Goal: Obtain resource: Download file/media

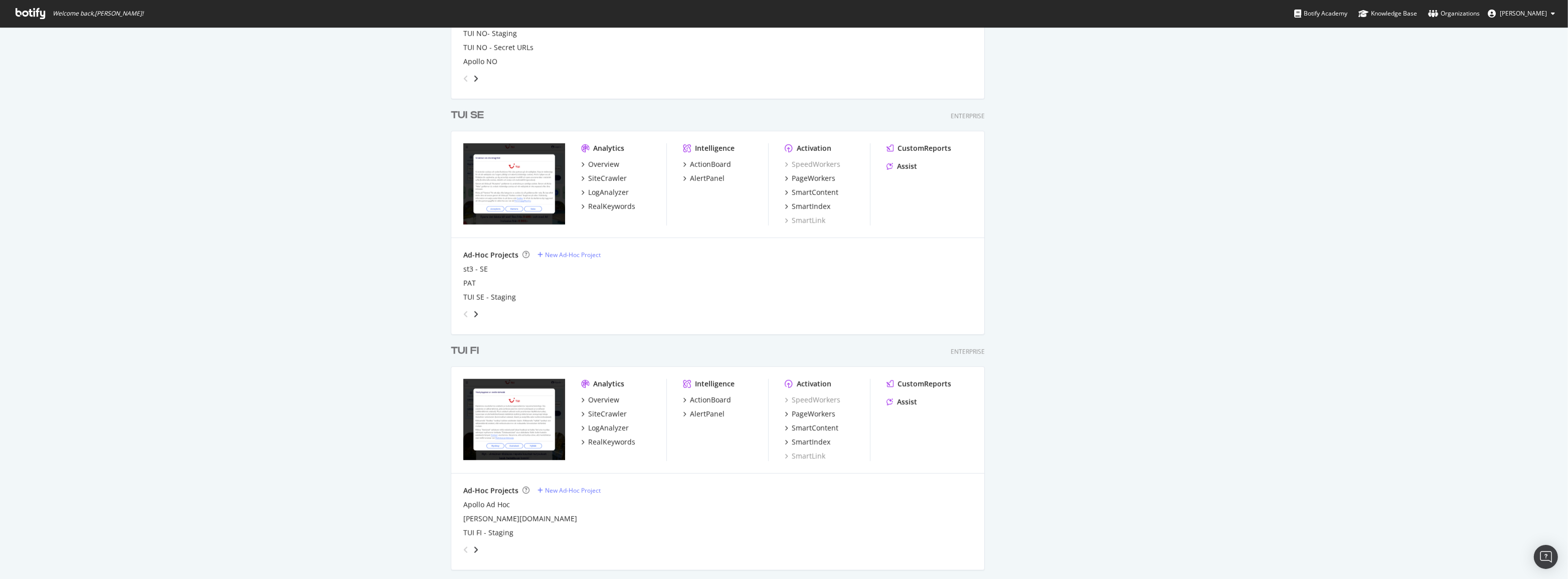
scroll to position [1321, 0]
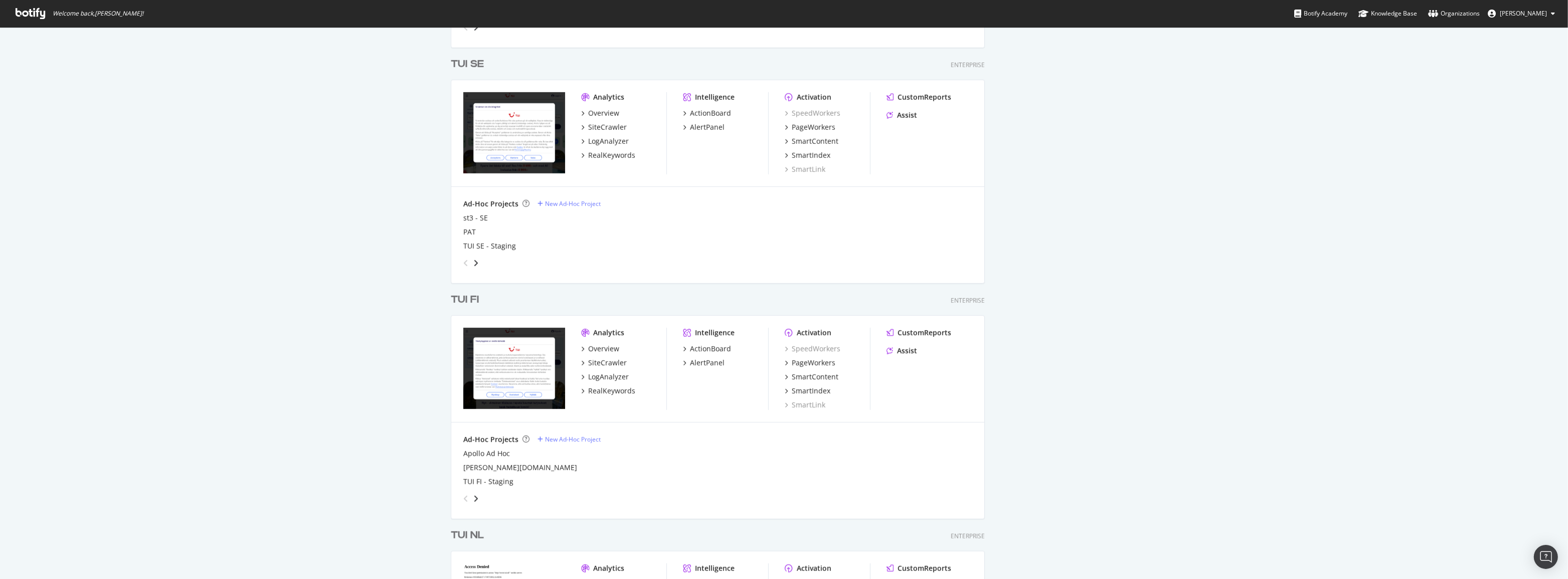
click at [466, 302] on div "TUI FI" at bounding box center [465, 300] width 28 height 15
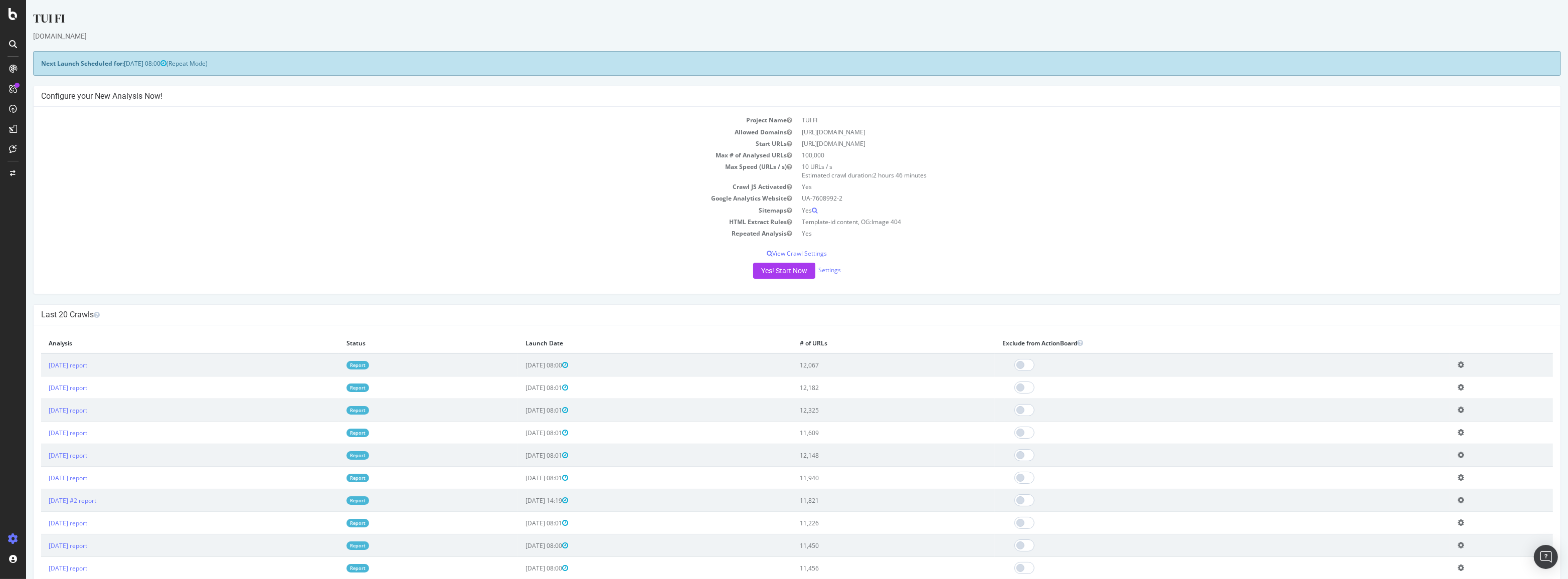
click at [369, 364] on link "Report" at bounding box center [358, 365] width 23 height 8
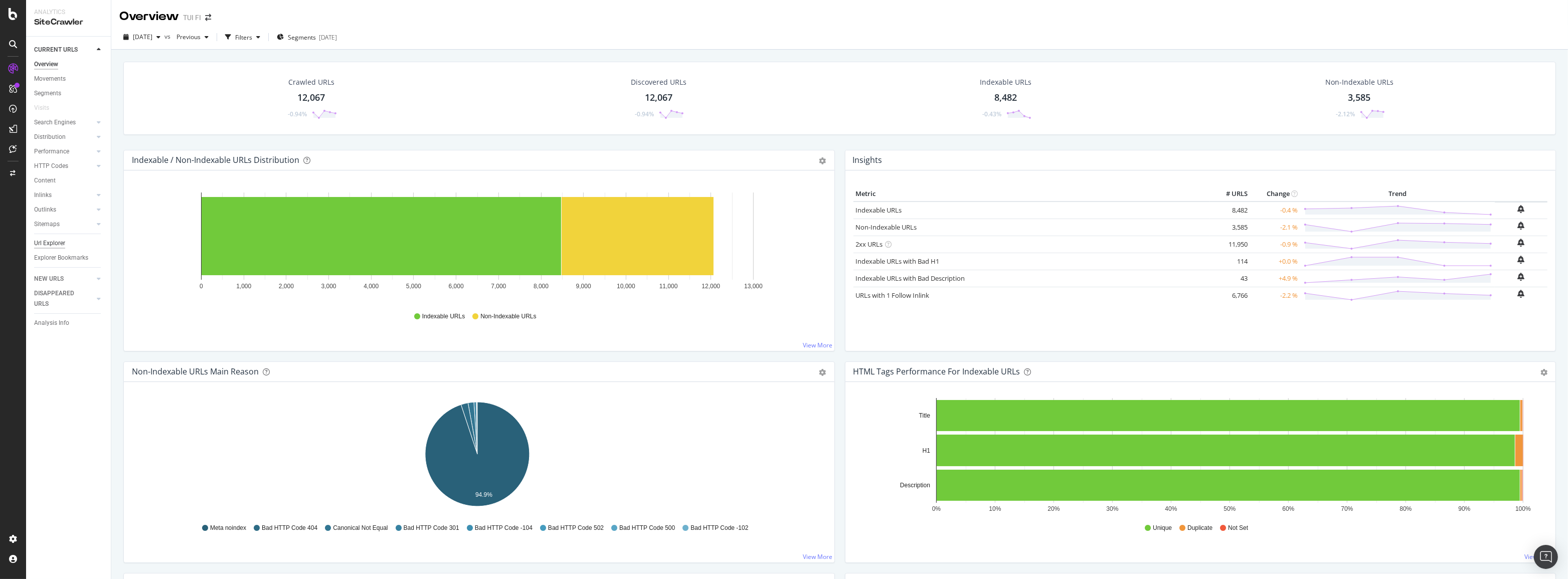
click at [53, 244] on div "Url Explorer" at bounding box center [49, 243] width 31 height 11
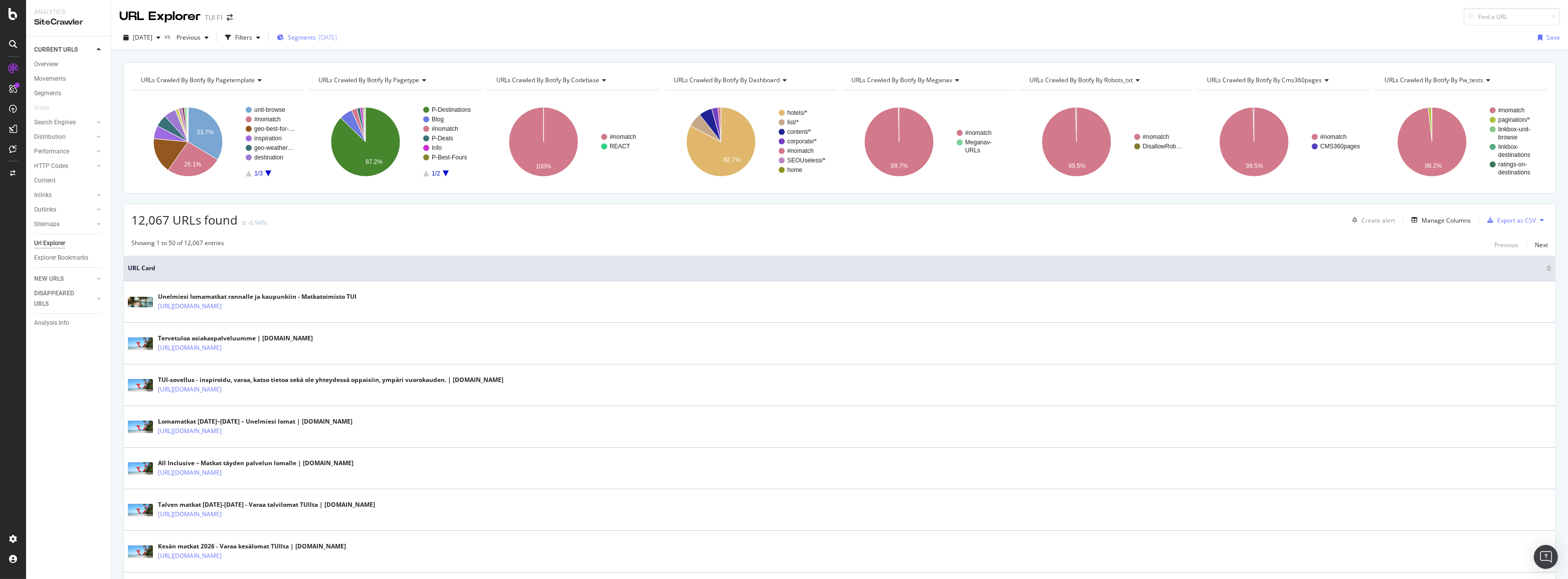
click at [316, 40] on span "Segments" at bounding box center [302, 37] width 28 height 8
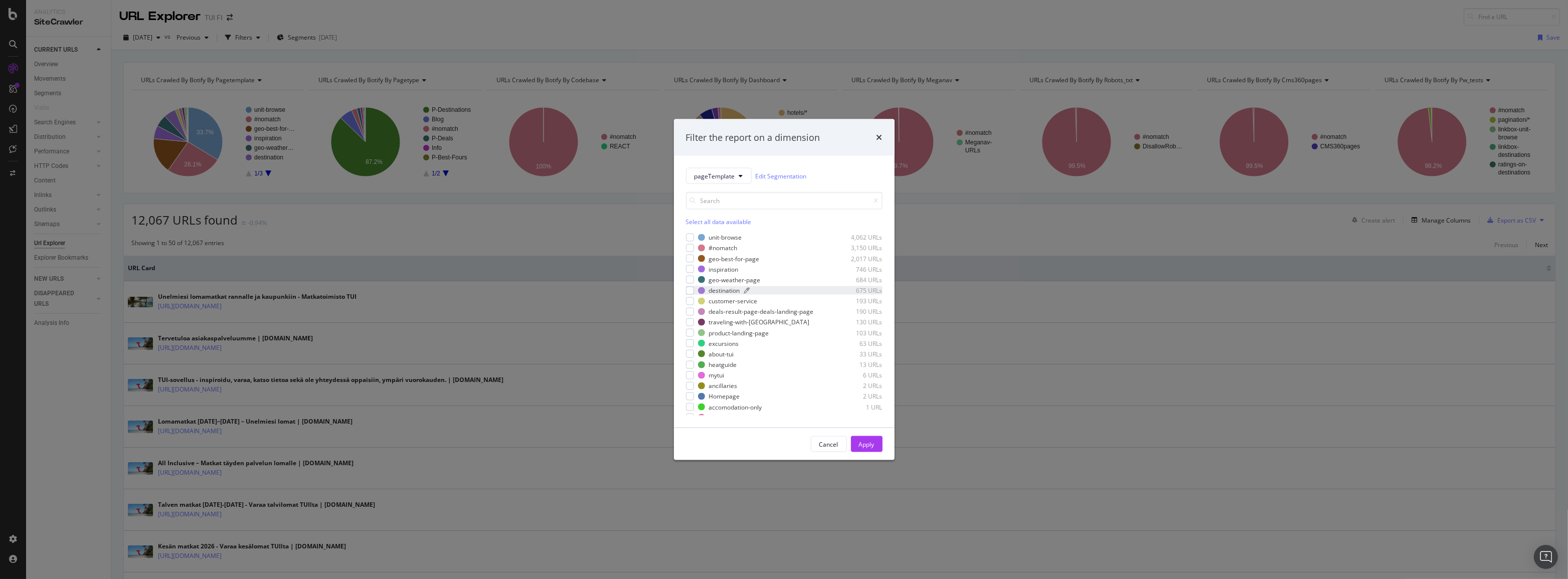
click at [717, 291] on div "destination" at bounding box center [724, 290] width 31 height 8
click at [872, 442] on div "Apply" at bounding box center [867, 443] width 16 height 8
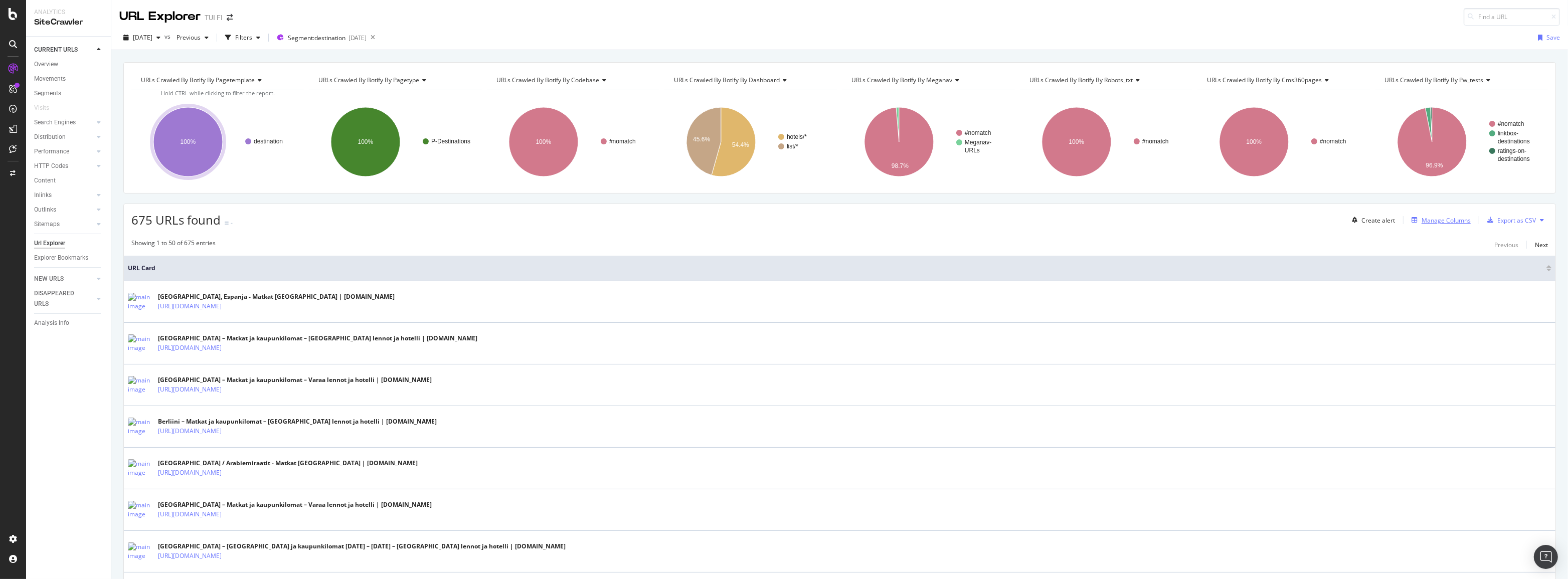
click at [1437, 217] on div "Manage Columns" at bounding box center [1446, 220] width 49 height 8
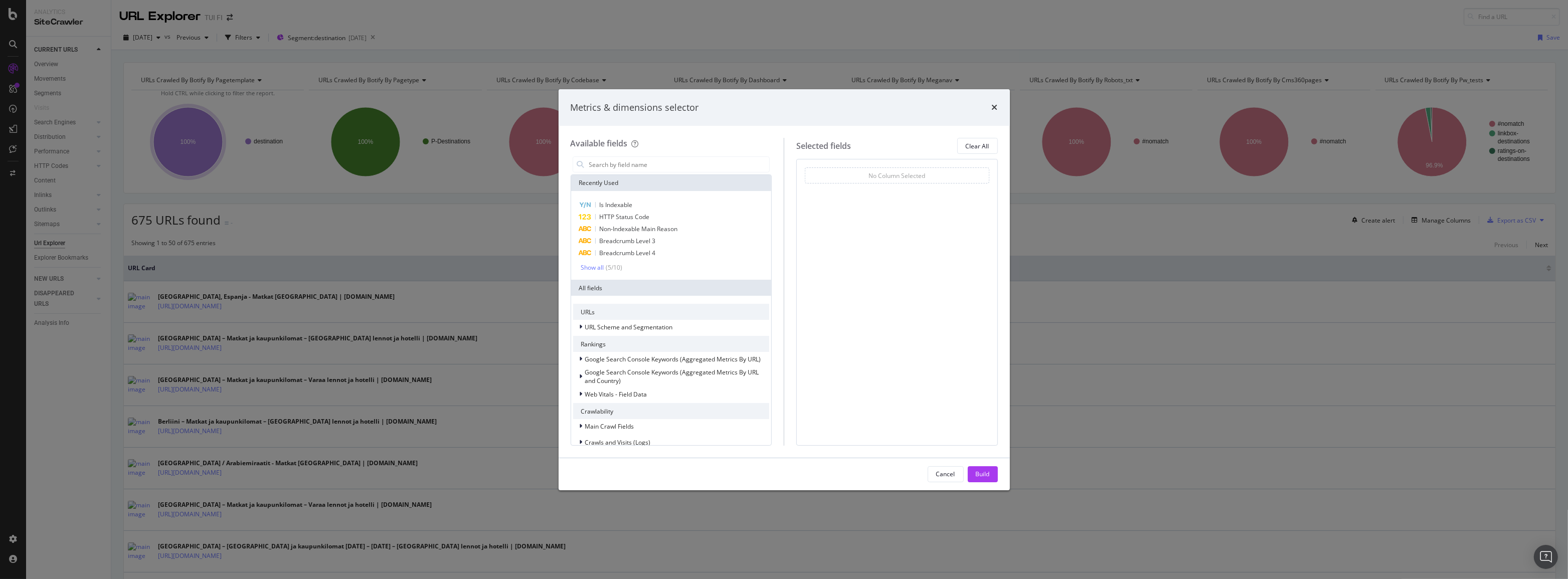
click at [267, 37] on div "Metrics & dimensions selector Available fields Recently Used Is Indexable HTTP …" at bounding box center [784, 290] width 1568 height 579
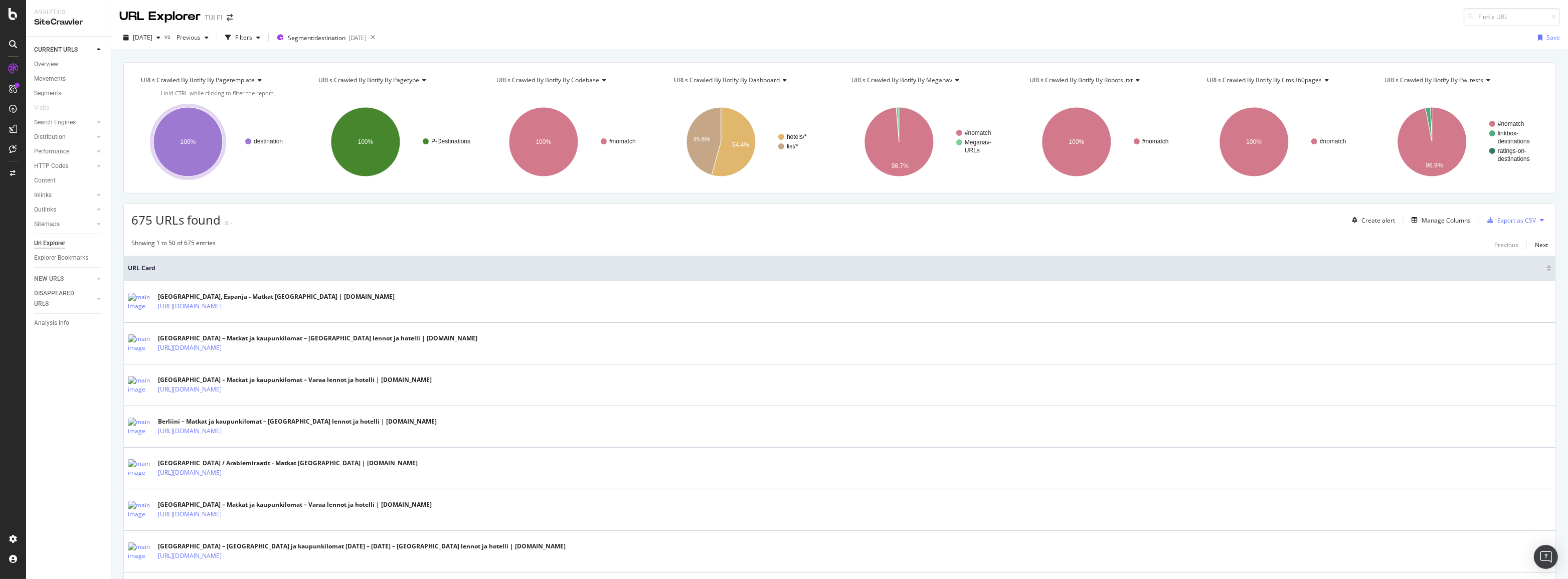
click at [252, 37] on div "Filters" at bounding box center [243, 37] width 17 height 8
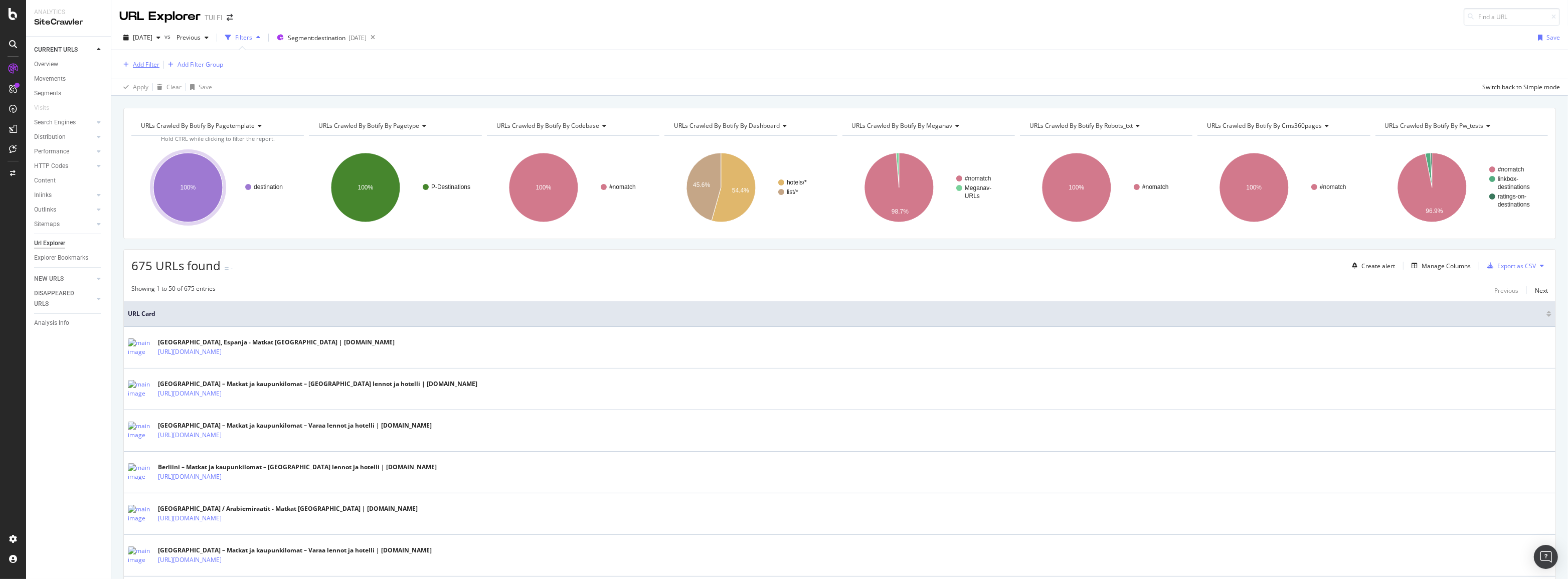
click at [155, 65] on div "Add Filter" at bounding box center [146, 64] width 27 height 8
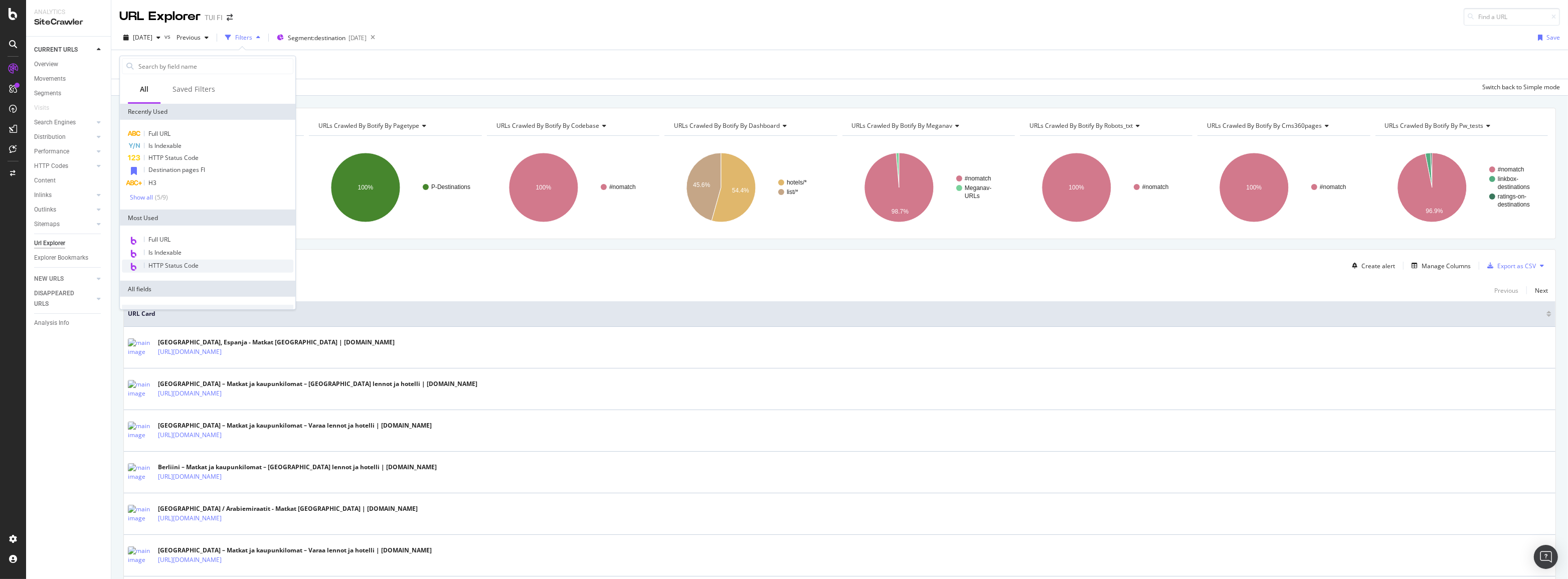
click at [167, 268] on span "HTTP Status Code" at bounding box center [173, 265] width 50 height 8
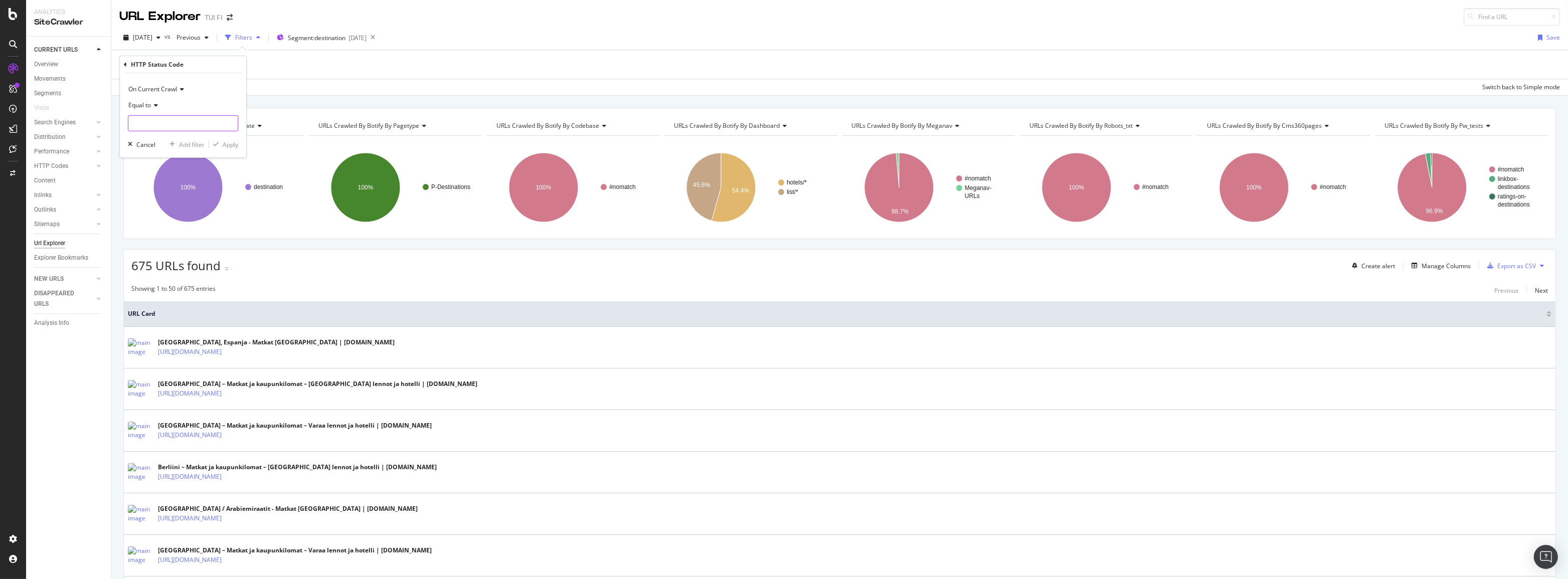
click at [176, 125] on input "number" at bounding box center [183, 123] width 110 height 16
click at [172, 138] on span "200" at bounding box center [166, 136] width 70 height 8
type input "200"
click at [233, 143] on div "Apply" at bounding box center [230, 144] width 16 height 8
click at [222, 62] on div "Add Filter" at bounding box center [222, 65] width 27 height 8
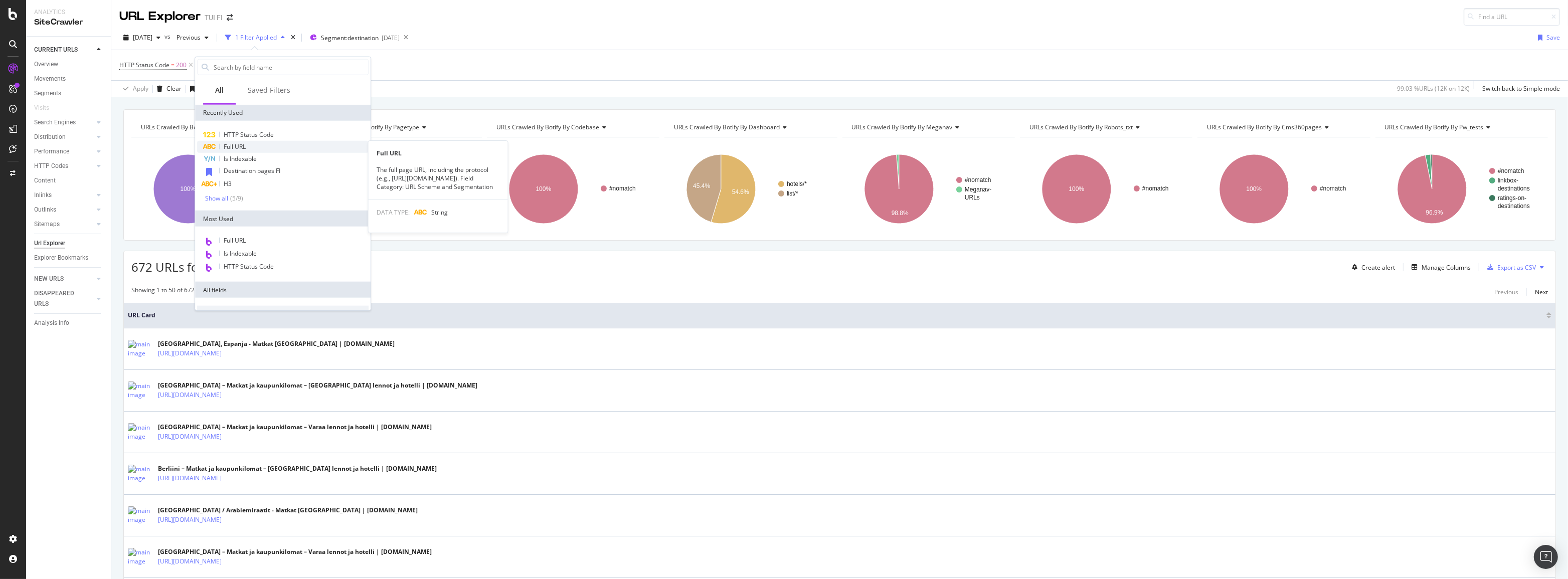
click at [245, 145] on span "Full URL" at bounding box center [234, 146] width 22 height 8
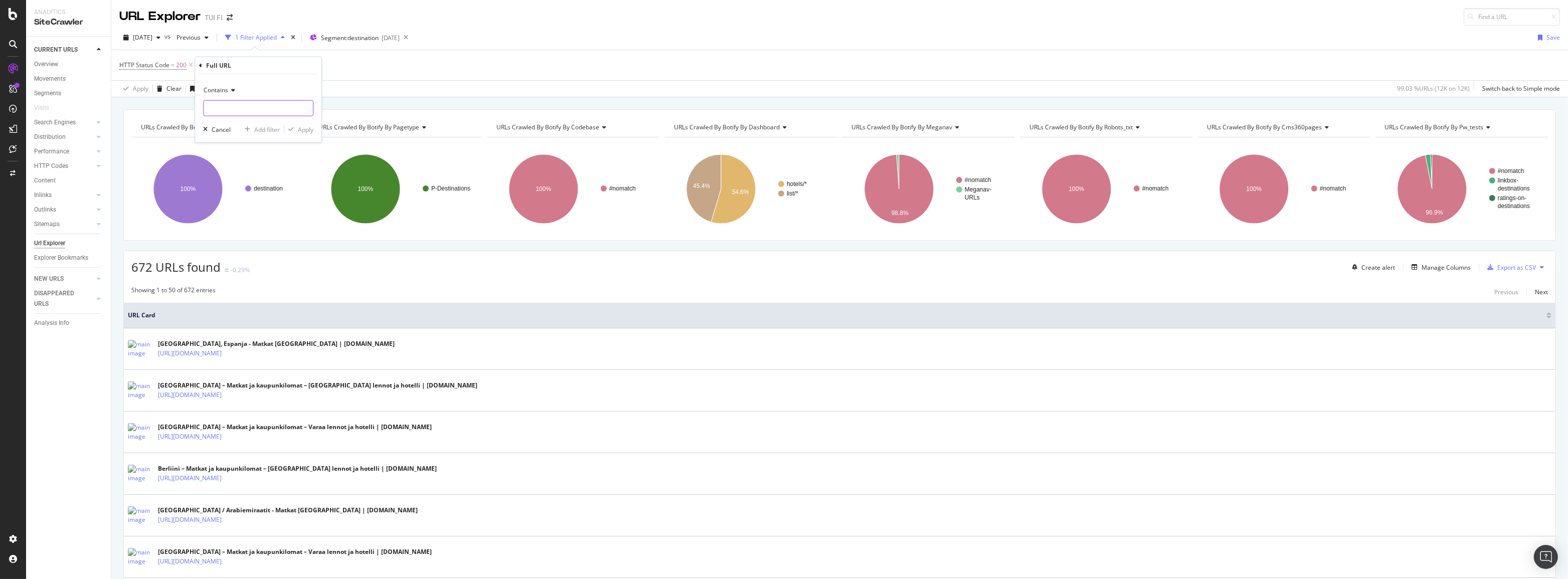
click at [245, 108] on input "text" at bounding box center [258, 108] width 110 height 16
type input "matkat/kap-verde"
click at [189, 63] on icon at bounding box center [190, 65] width 8 height 10
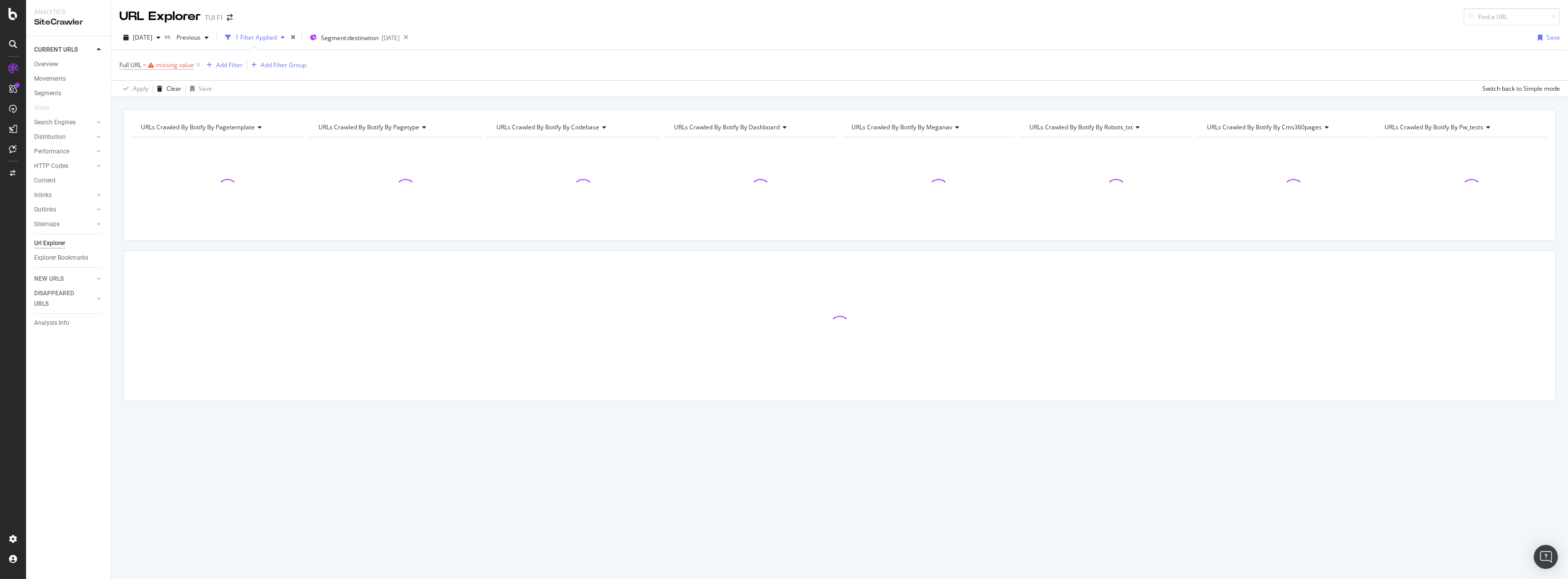
click at [167, 63] on div "missing value" at bounding box center [175, 65] width 38 height 8
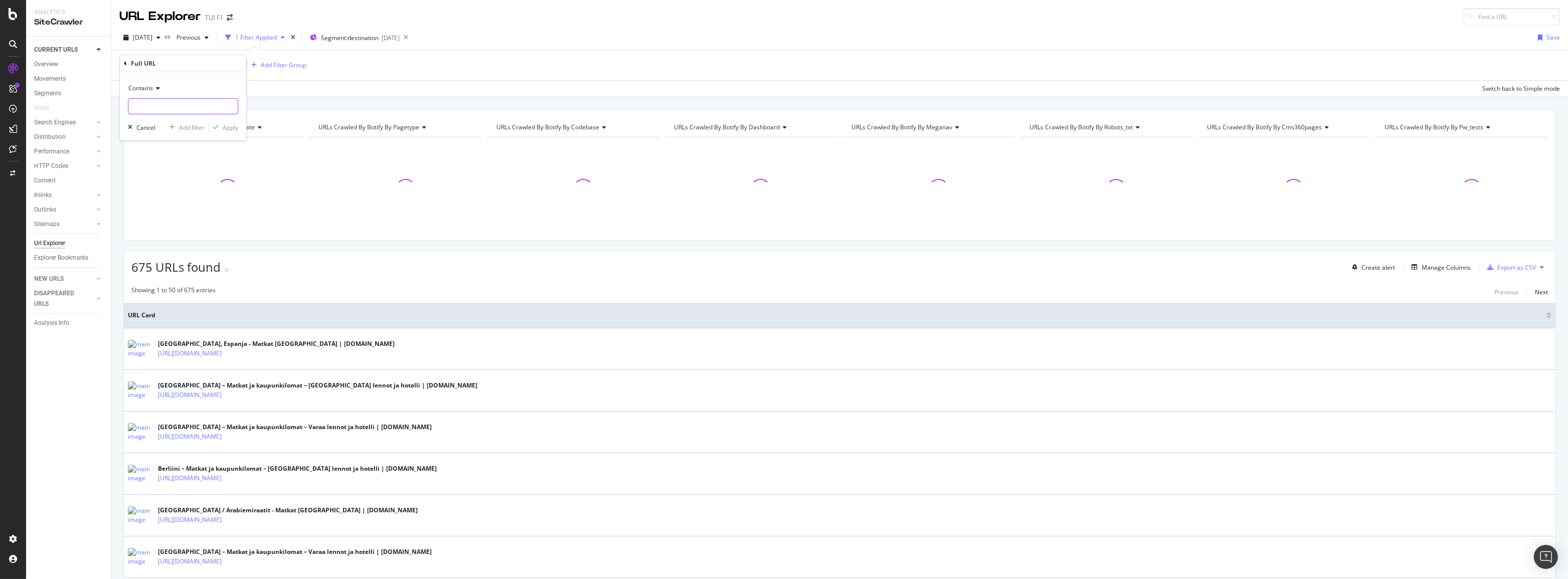
click at [147, 103] on input "text" at bounding box center [183, 106] width 110 height 16
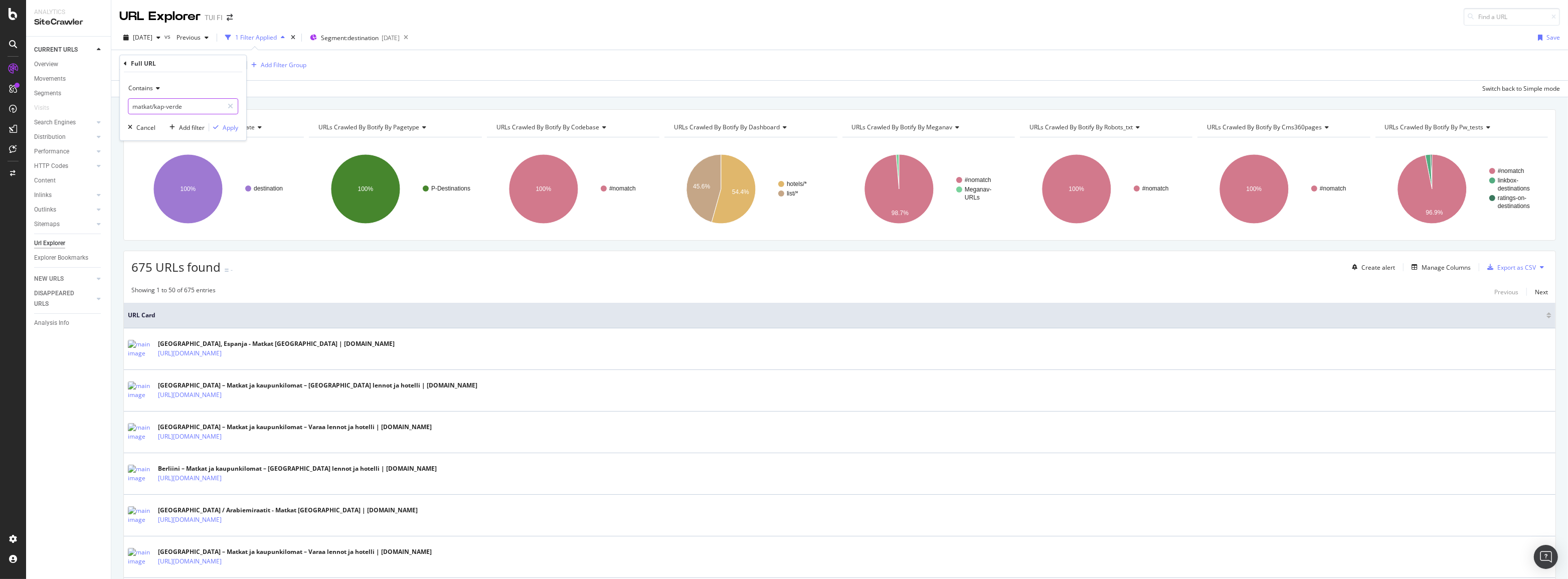
type input "matkat/kap-verde"
click at [235, 125] on div "Apply" at bounding box center [230, 127] width 16 height 8
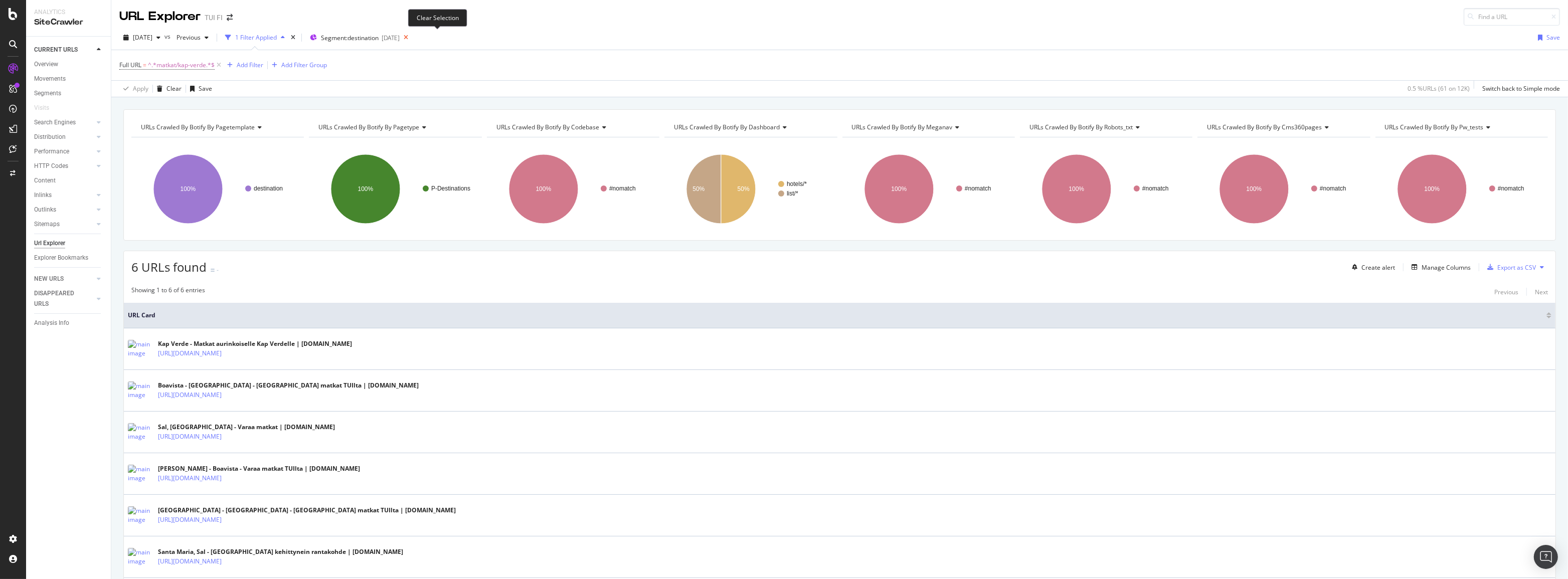
click at [412, 40] on icon at bounding box center [406, 37] width 13 height 14
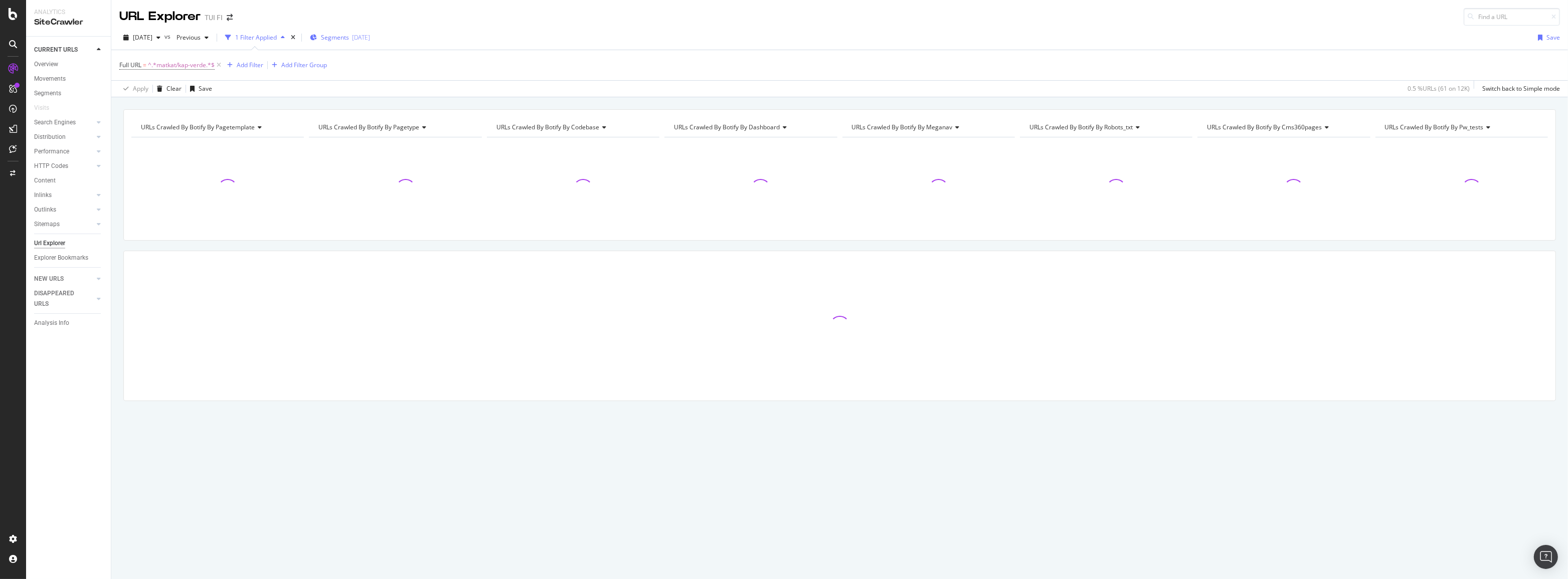
click at [364, 40] on div "Segments [DATE]" at bounding box center [340, 37] width 60 height 8
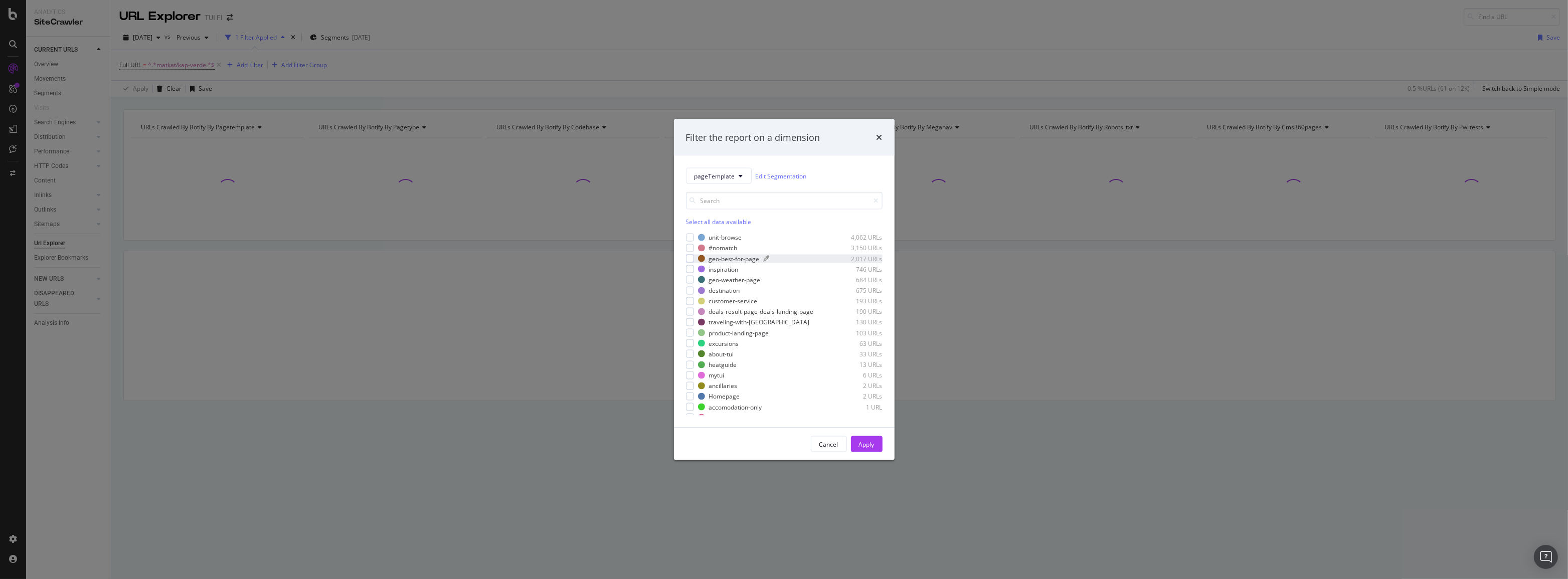
click at [715, 258] on div "geo-best-for-page" at bounding box center [734, 258] width 51 height 8
click at [859, 443] on div "Apply" at bounding box center [867, 443] width 16 height 8
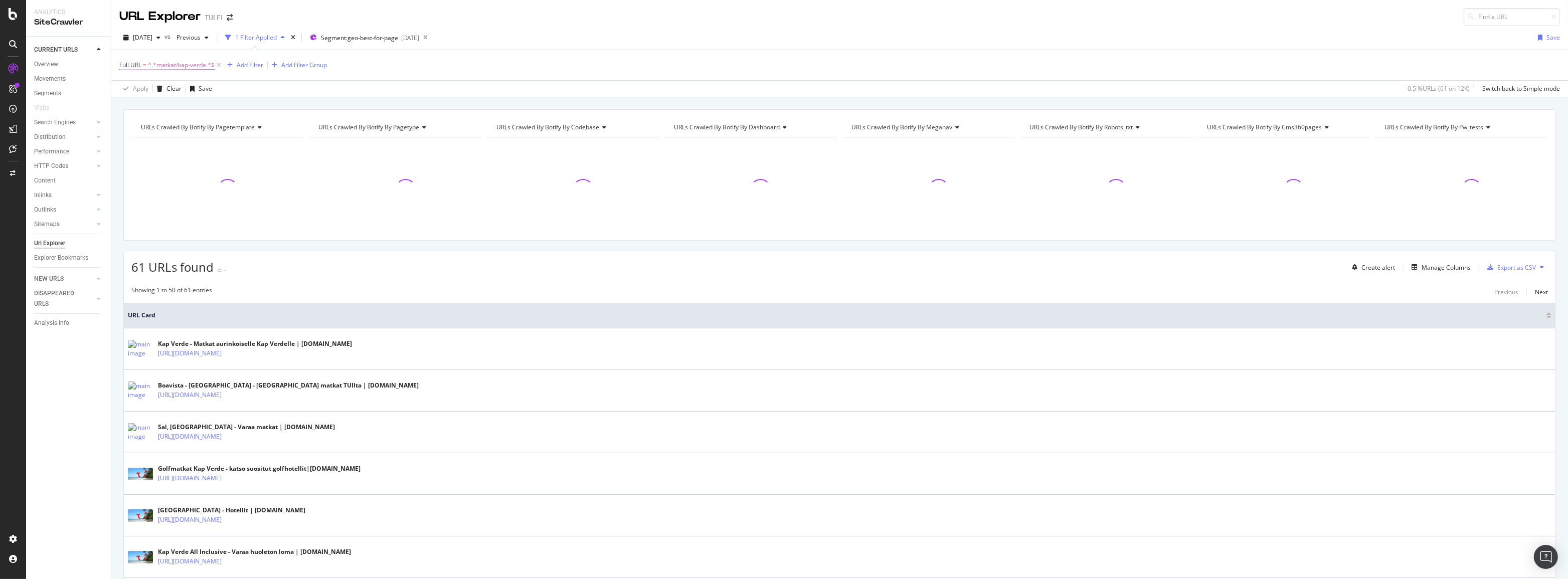
click at [184, 65] on span "^.*matkat/kap-verde.*$" at bounding box center [181, 65] width 67 height 14
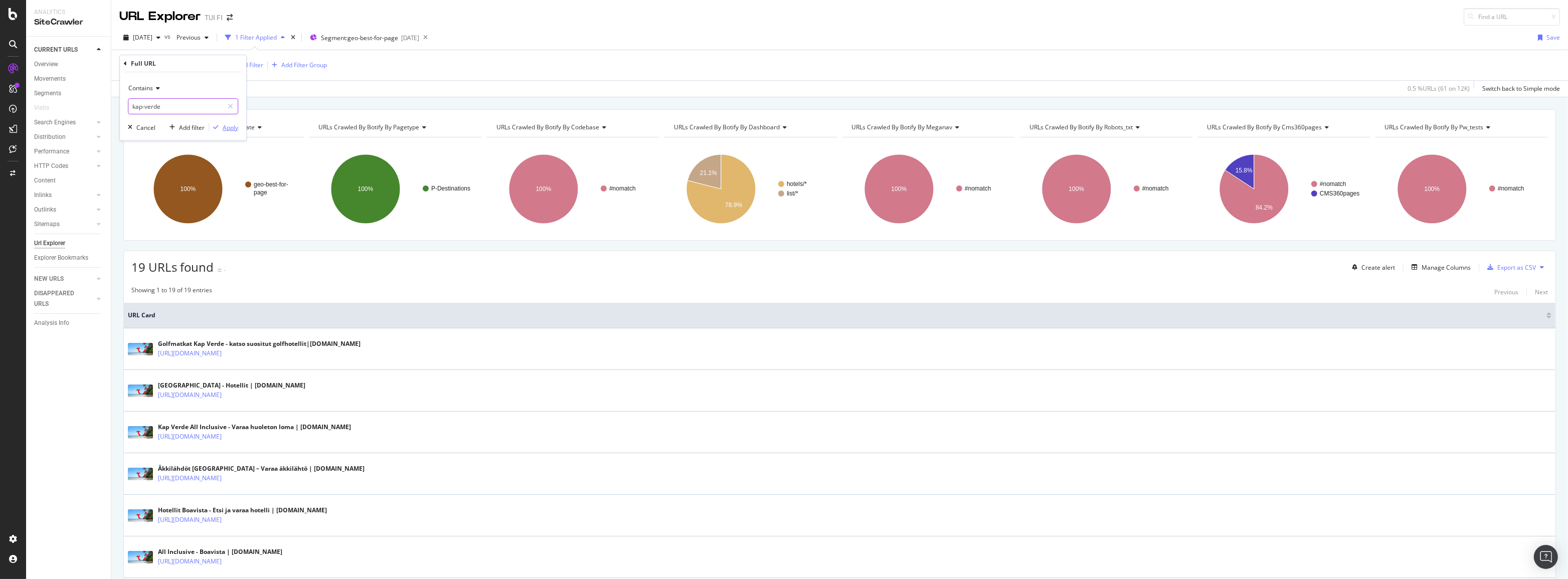
type input "kap-verde"
click at [237, 129] on div "Apply" at bounding box center [230, 127] width 16 height 8
click at [1445, 265] on div "Manage Columns" at bounding box center [1446, 267] width 49 height 8
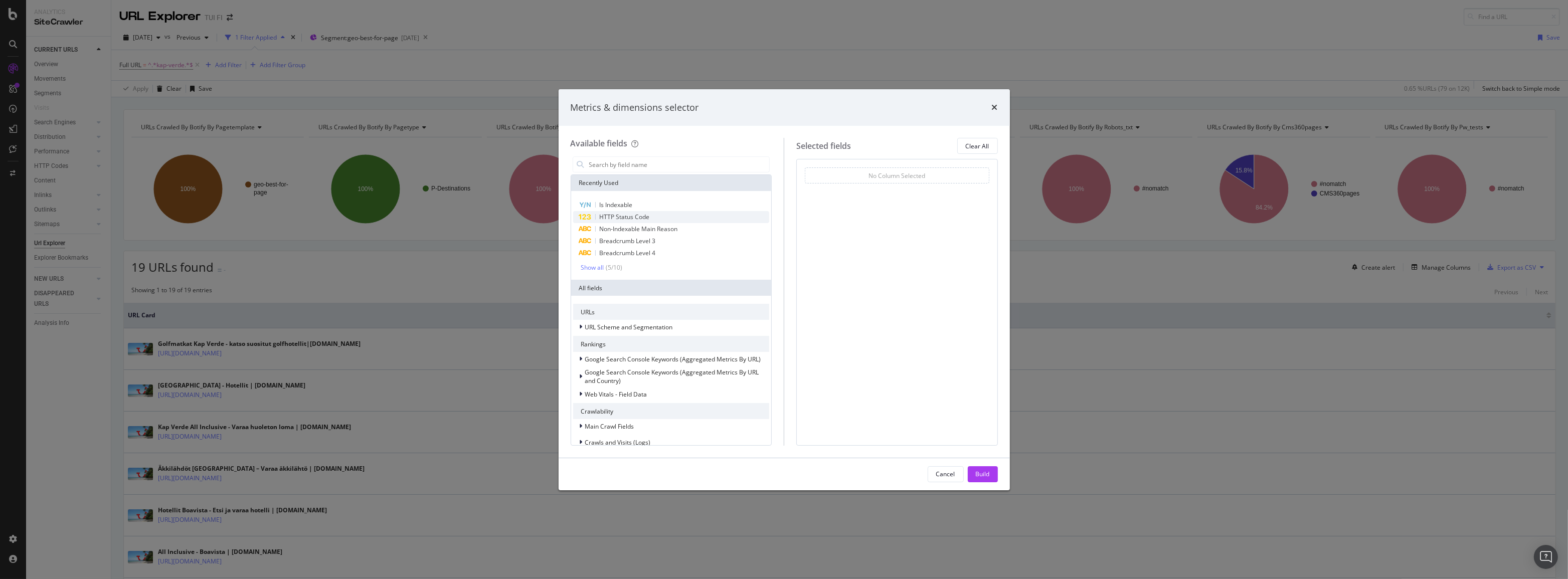
click at [637, 215] on span "HTTP Status Code" at bounding box center [625, 217] width 50 height 8
click at [660, 167] on input "modal" at bounding box center [679, 165] width 182 height 15
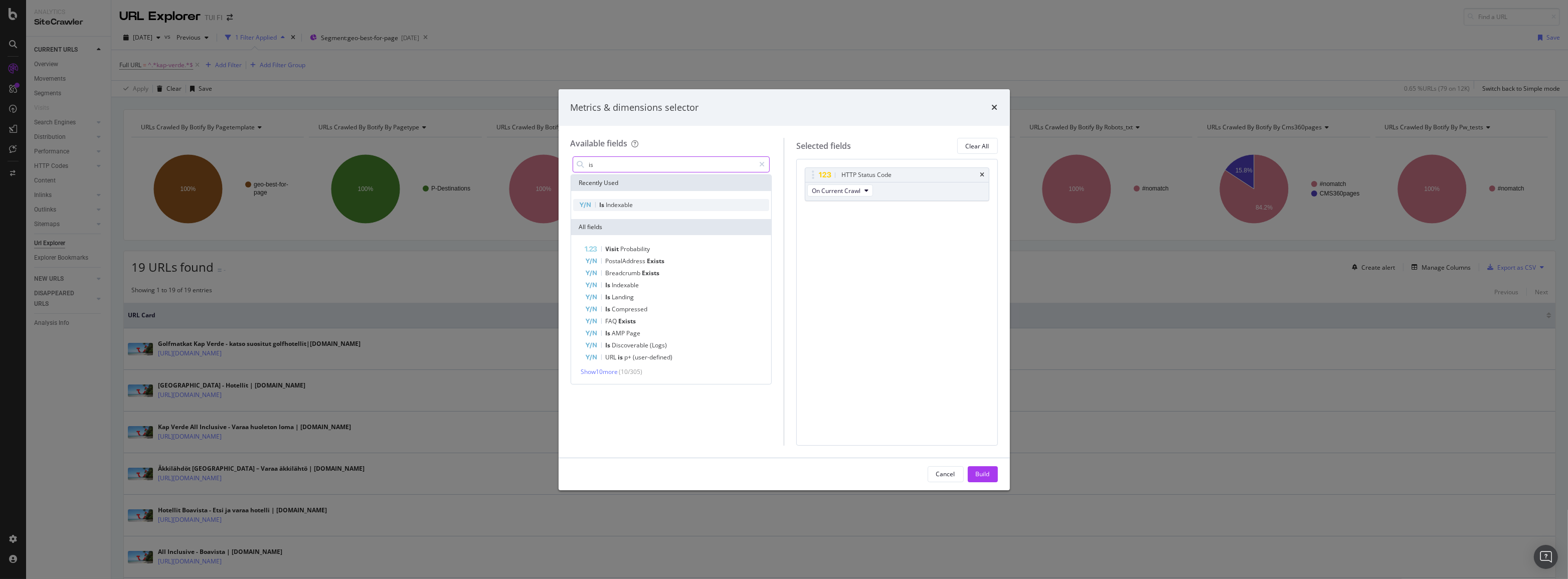
type input "is"
click at [629, 201] on span "Indexable" at bounding box center [620, 205] width 27 height 8
click at [990, 468] on button "Build" at bounding box center [983, 474] width 30 height 16
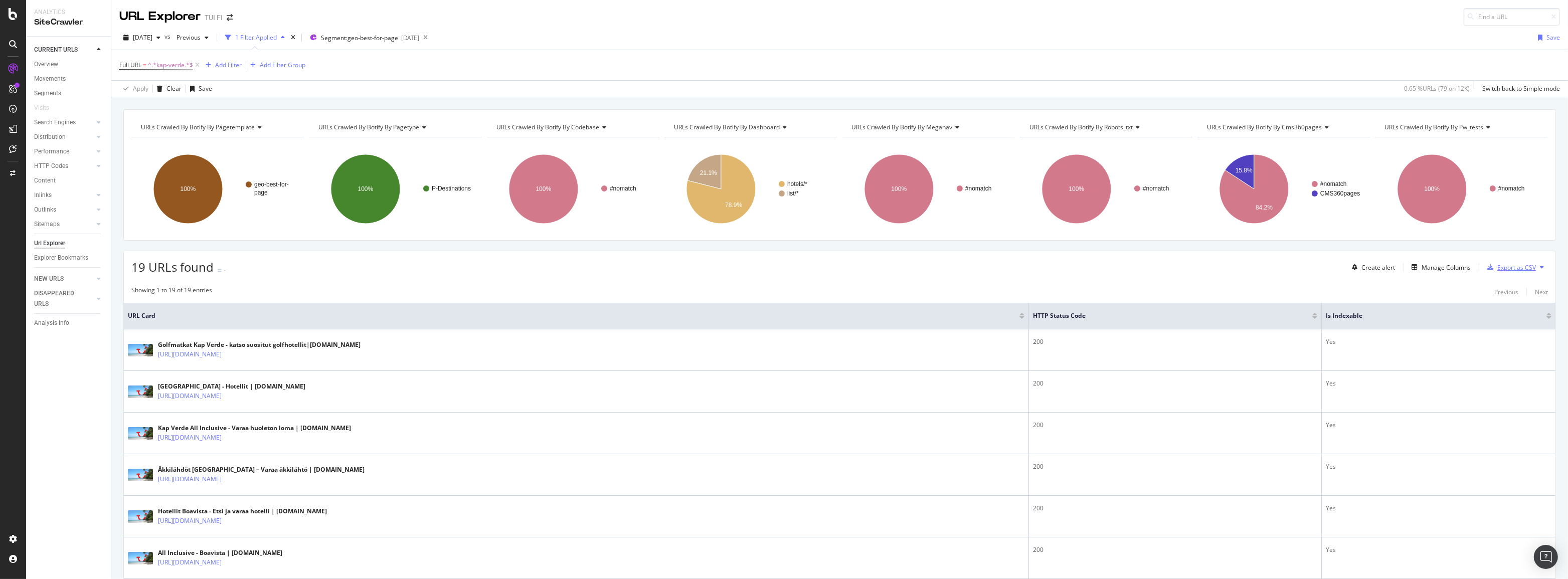
click at [1510, 264] on div "Export as CSV" at bounding box center [1516, 267] width 39 height 8
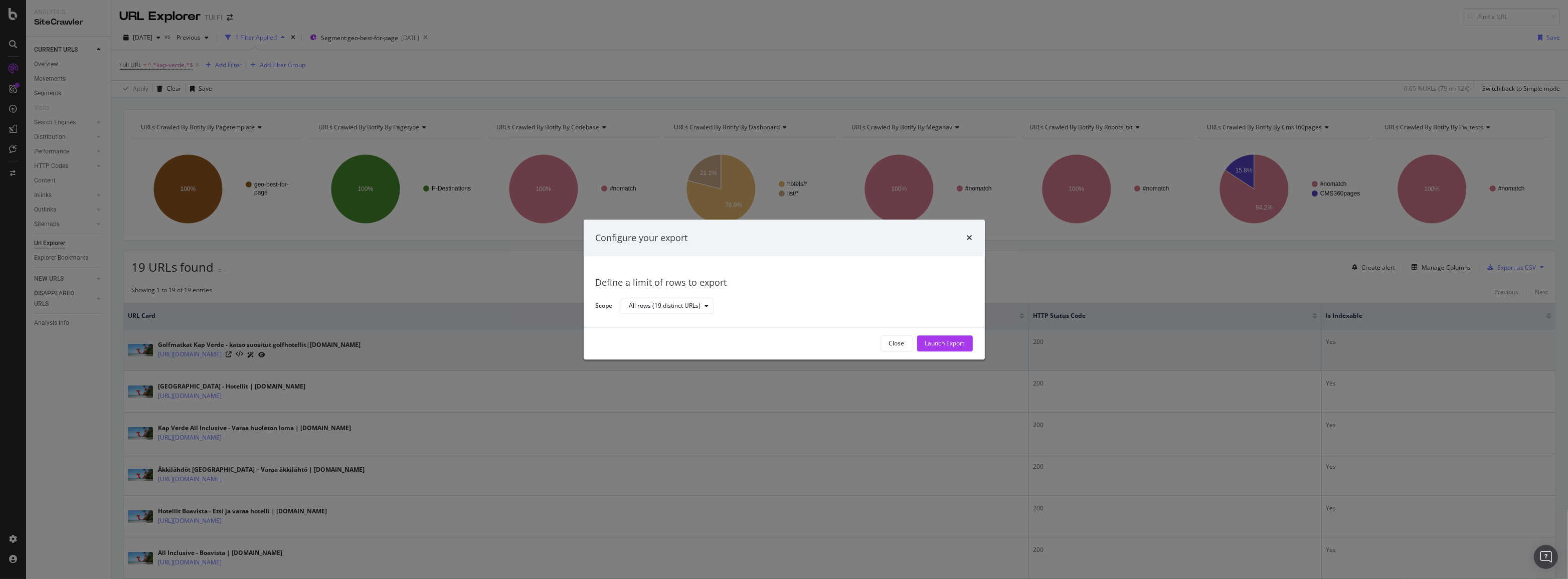
click at [947, 340] on div "Launch Export" at bounding box center [945, 343] width 40 height 8
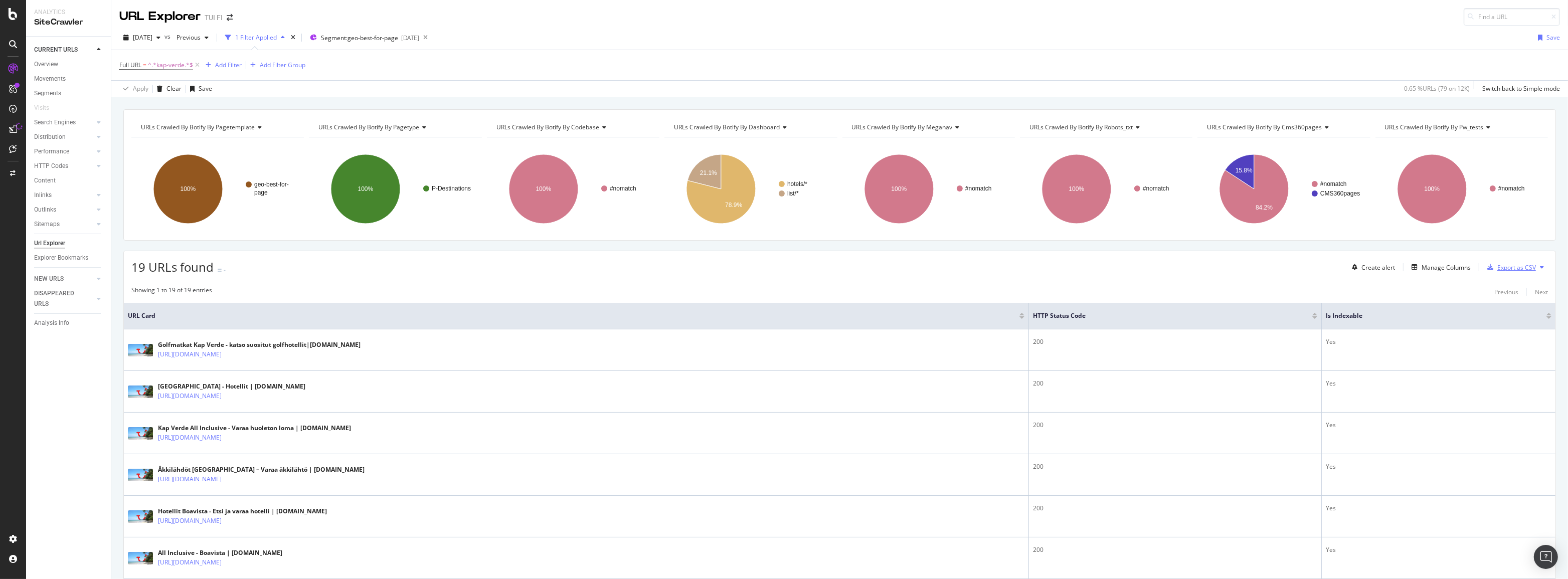
click at [1504, 268] on div "Export as CSV" at bounding box center [1516, 267] width 39 height 8
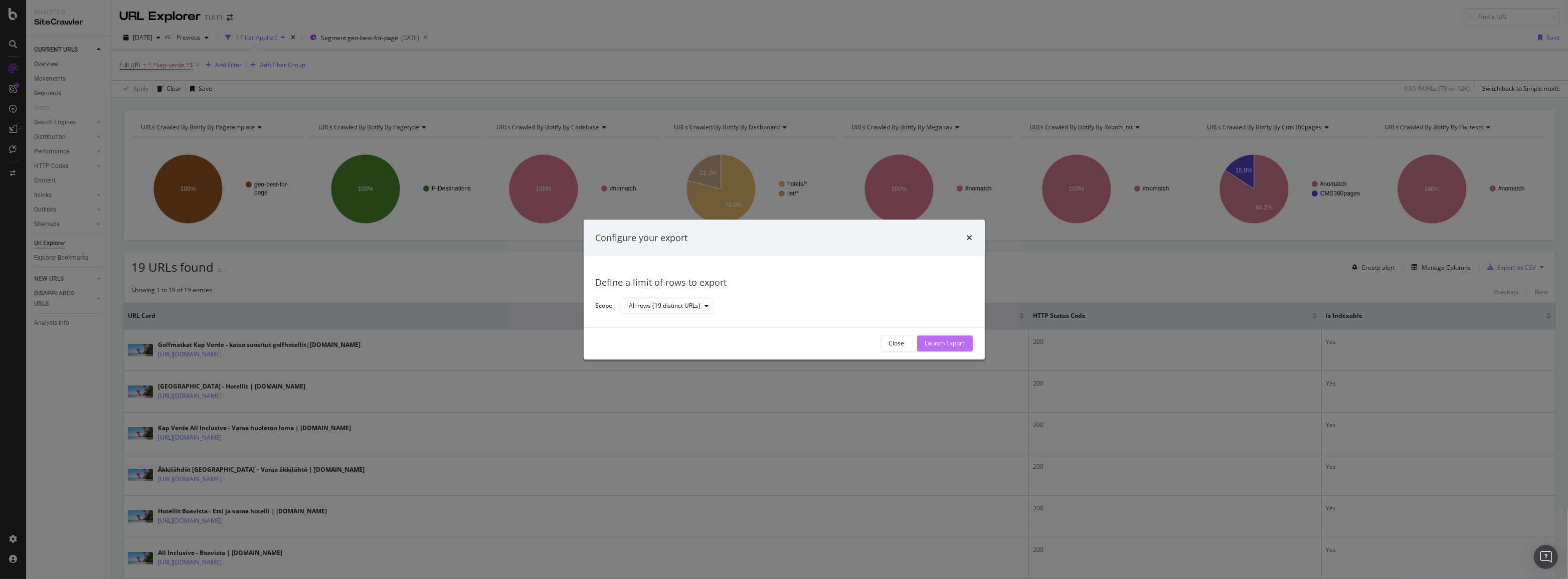
click at [971, 342] on button "Launch Export" at bounding box center [945, 343] width 56 height 16
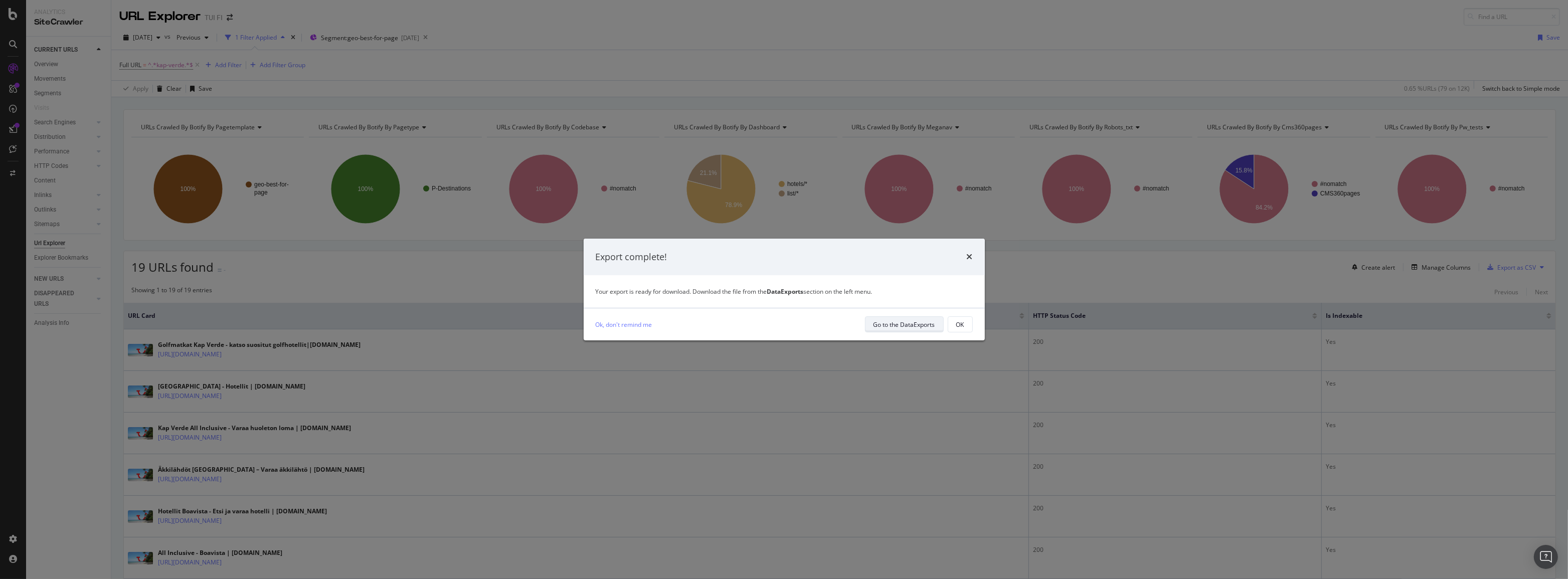
click at [905, 331] on div "Go to the DataExports" at bounding box center [904, 324] width 61 height 14
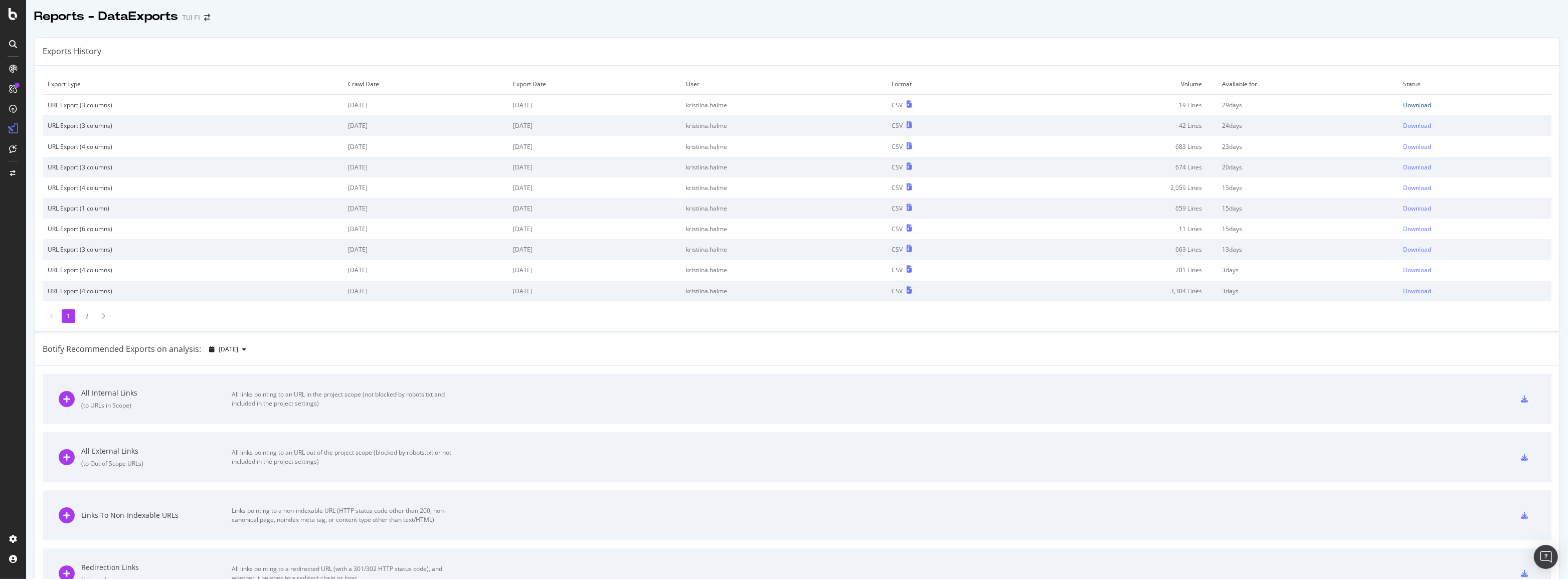
click at [1416, 107] on div "Download" at bounding box center [1417, 105] width 28 height 8
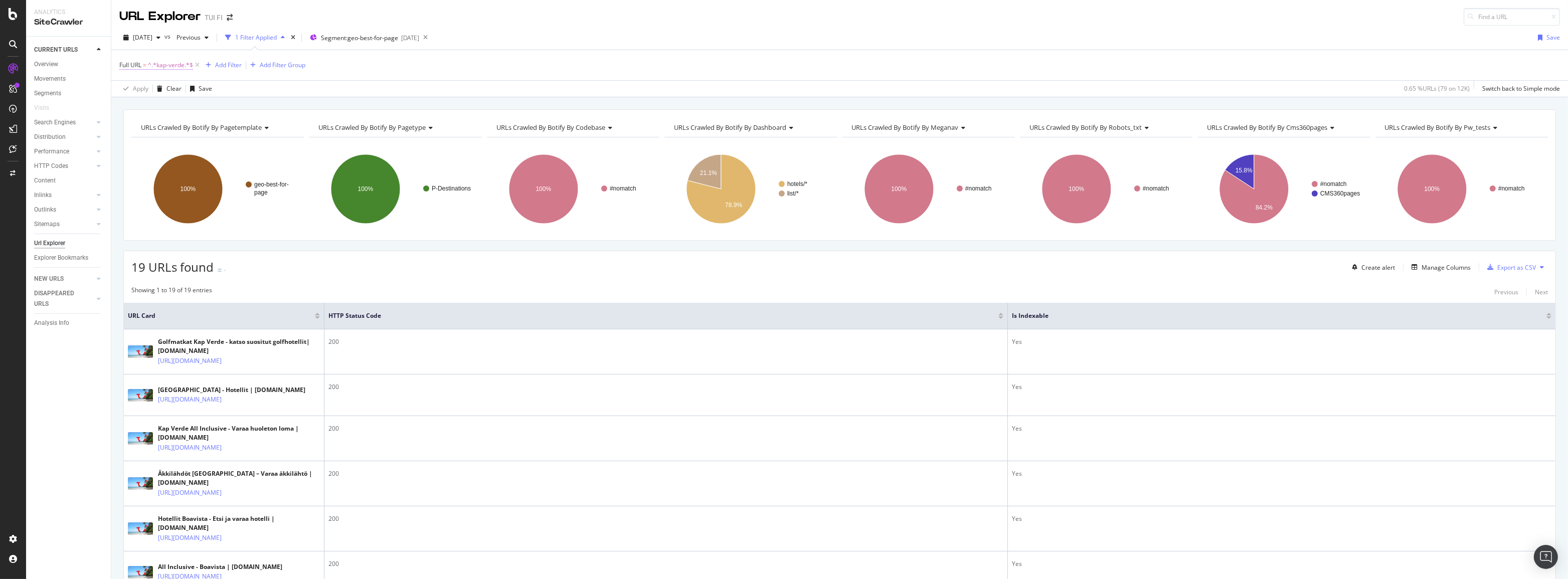
click at [172, 66] on span "^.*kap-verde.*$" at bounding box center [170, 65] width 45 height 14
type input "h"
type input "thaimaa"
click at [217, 127] on icon "button" at bounding box center [215, 127] width 6 height 6
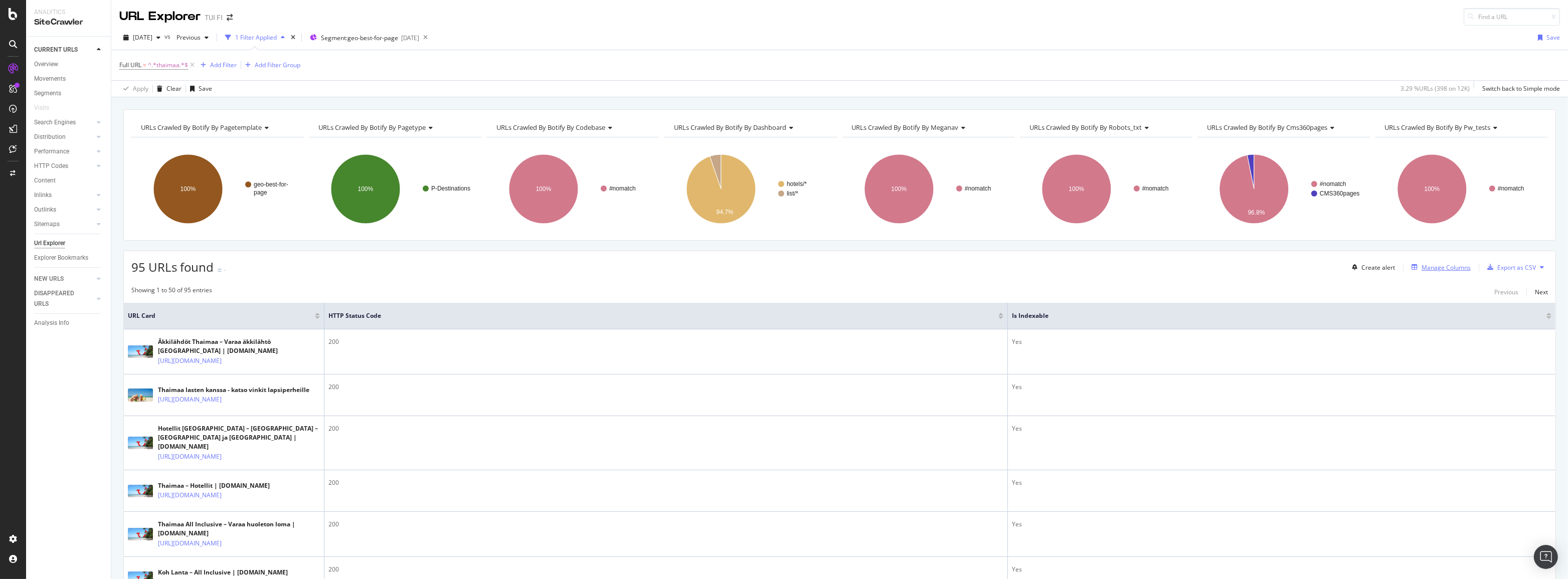
click at [1437, 265] on div "Manage Columns" at bounding box center [1446, 267] width 49 height 8
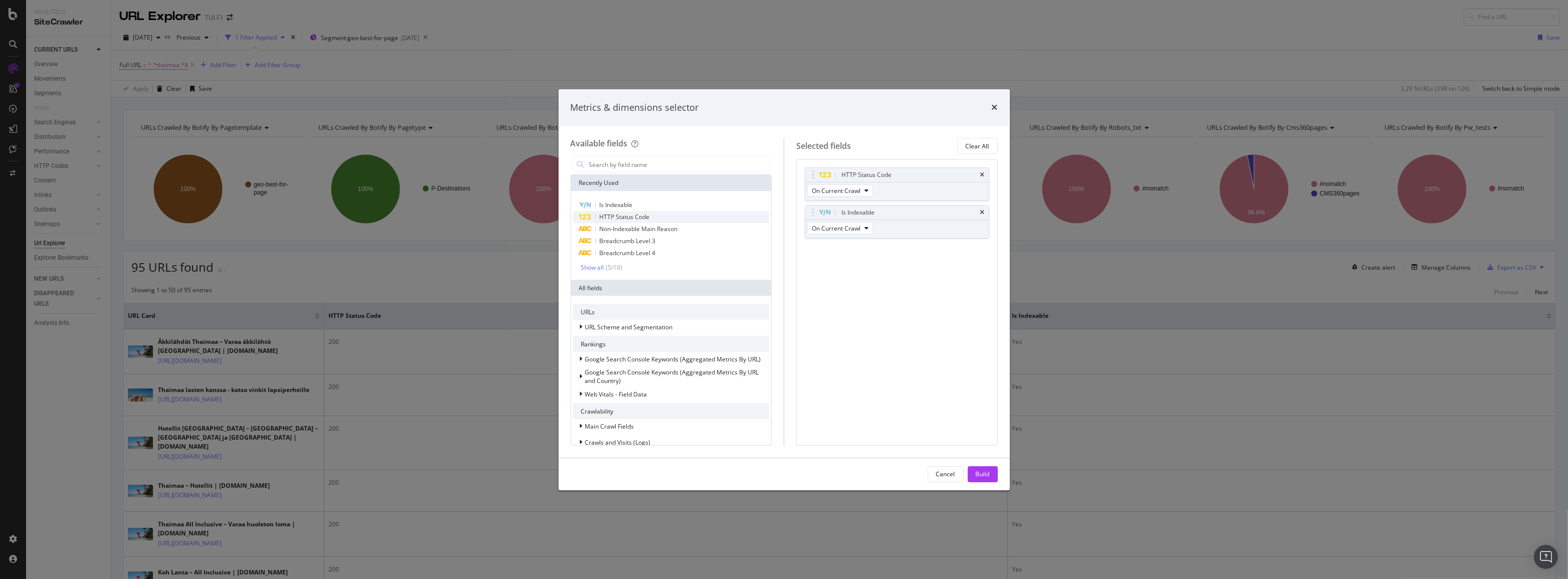
click at [625, 215] on span "HTTP Status Code" at bounding box center [625, 217] width 50 height 8
click at [628, 165] on input "modal" at bounding box center [679, 165] width 182 height 15
click at [627, 203] on span "Is Indexable" at bounding box center [616, 205] width 33 height 8
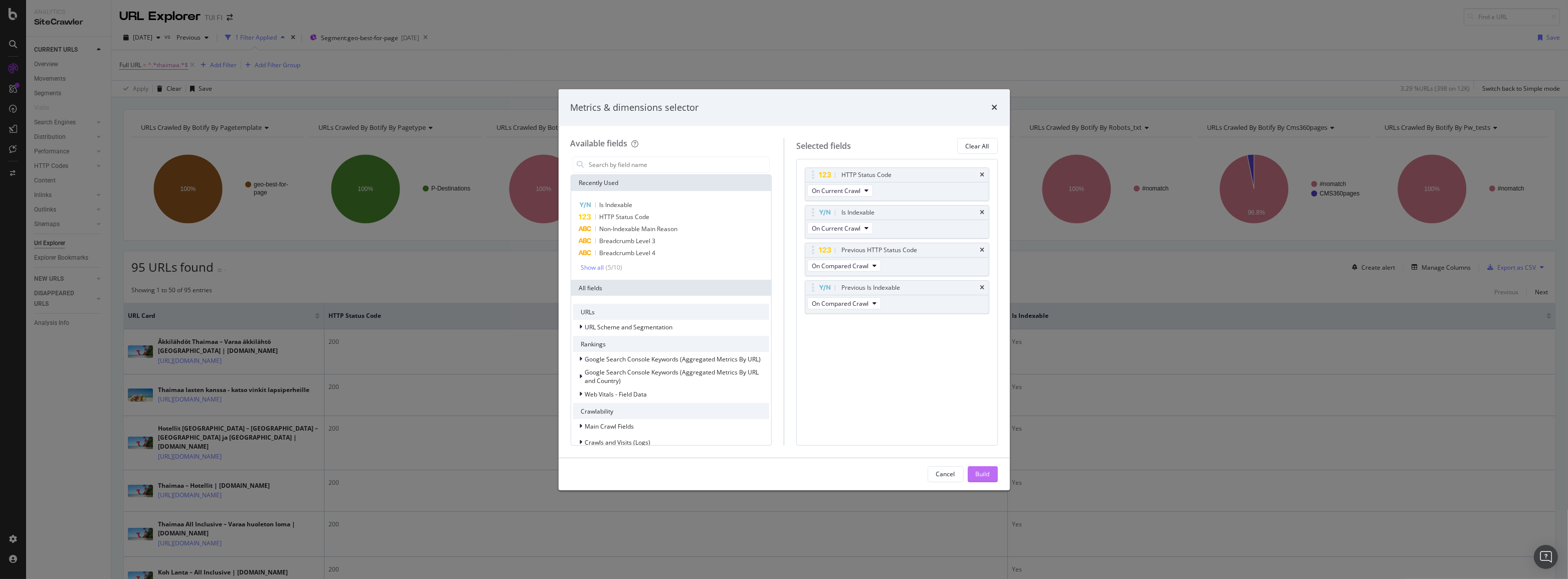
click at [996, 471] on button "Build" at bounding box center [983, 474] width 30 height 16
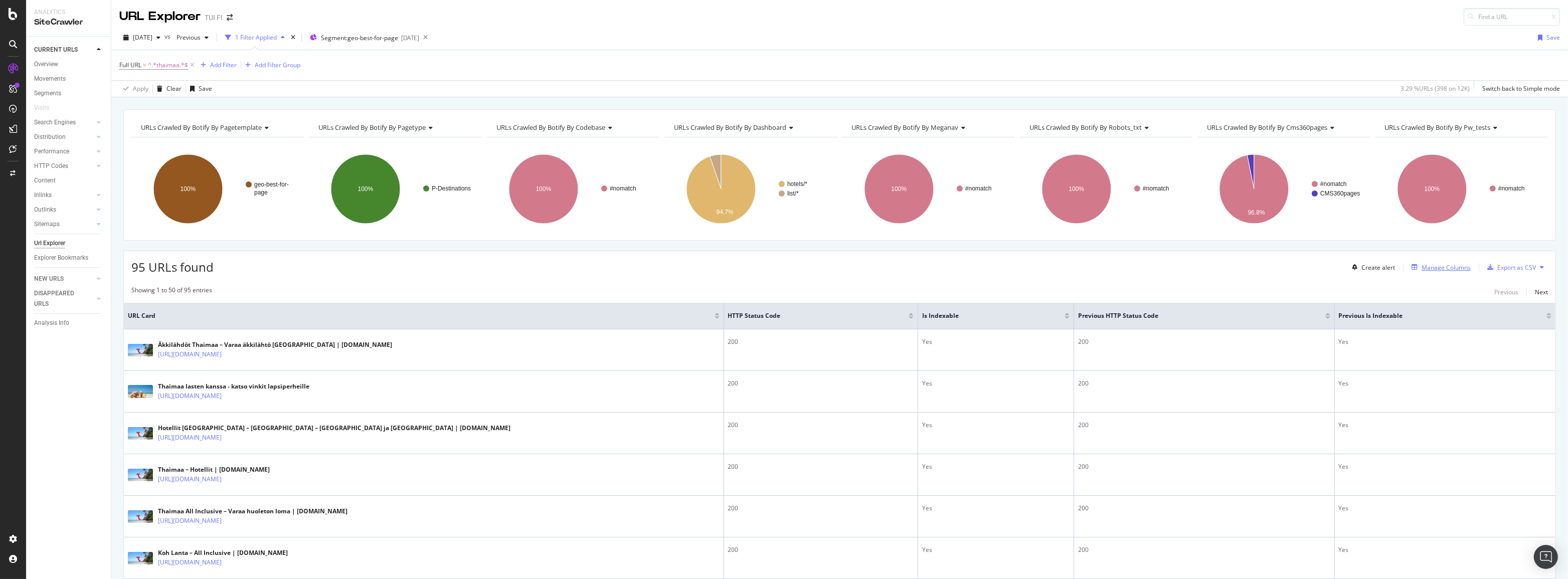
click at [1446, 267] on div "Manage Columns" at bounding box center [1446, 267] width 49 height 8
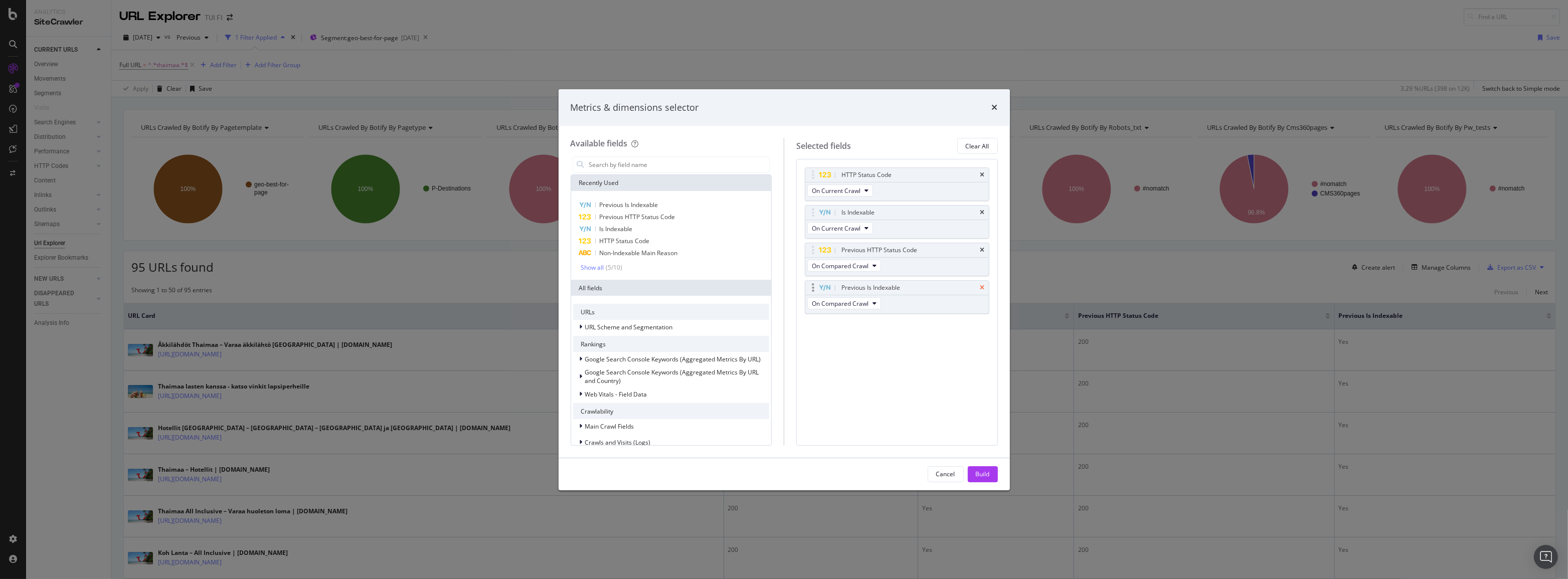
click at [982, 290] on icon "times" at bounding box center [982, 288] width 4 height 6
click at [985, 253] on icon "times" at bounding box center [982, 250] width 4 height 6
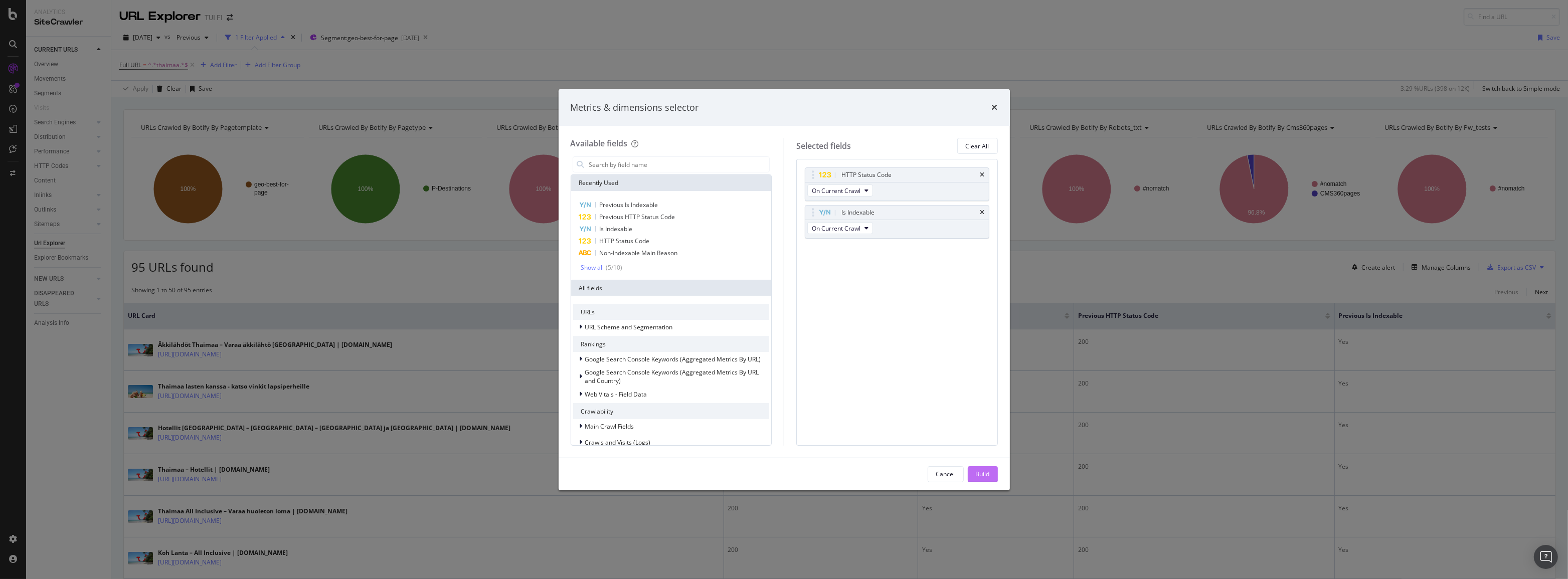
click at [986, 476] on div "Build" at bounding box center [983, 474] width 14 height 8
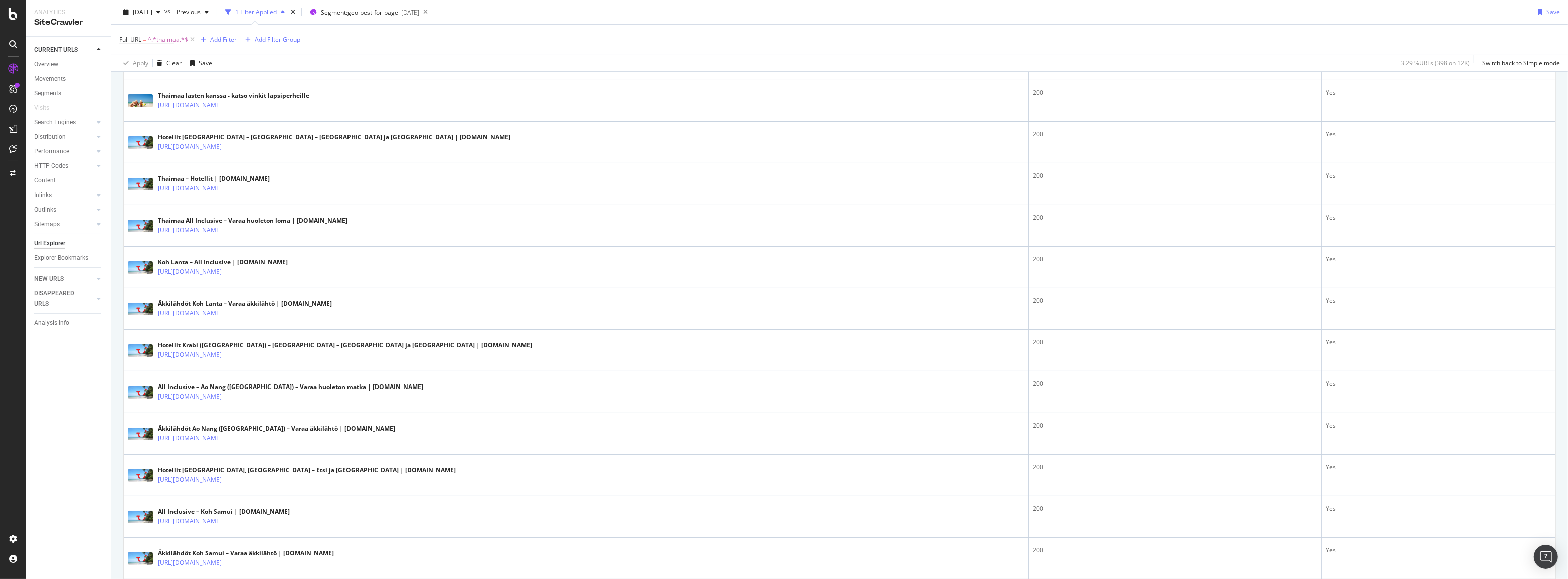
scroll to position [154, 0]
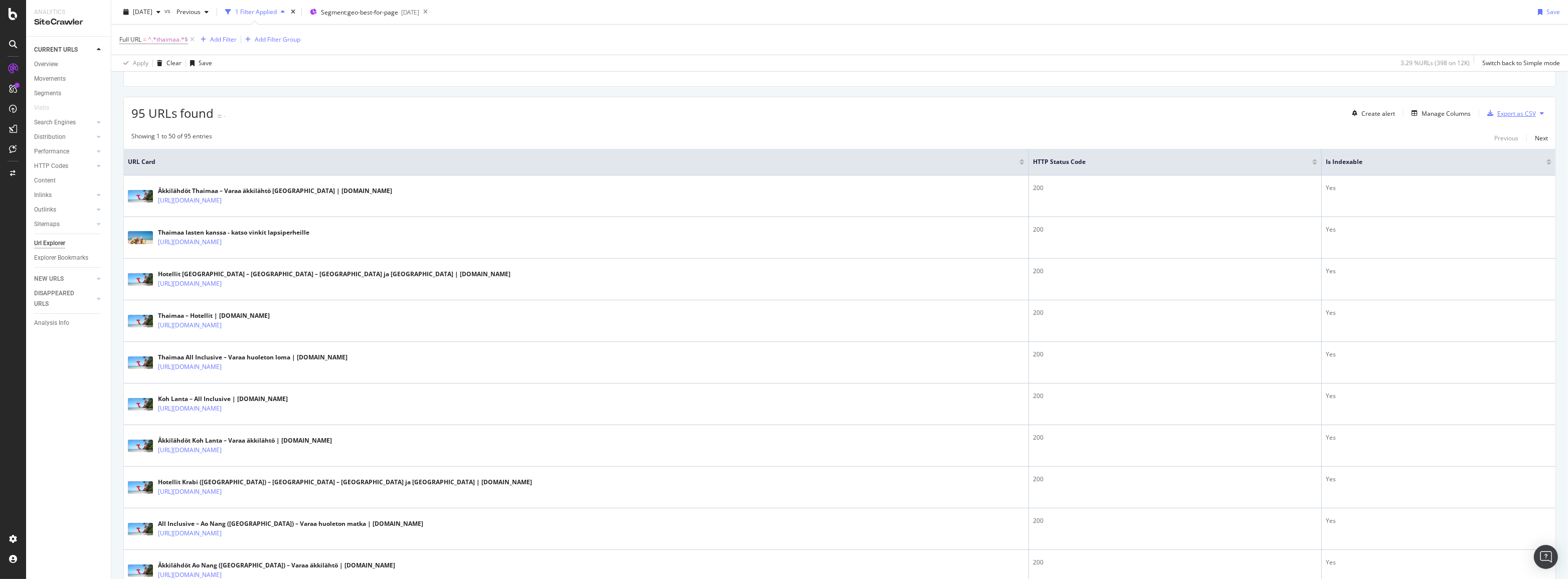
click at [1512, 111] on div "Export as CSV" at bounding box center [1516, 113] width 39 height 8
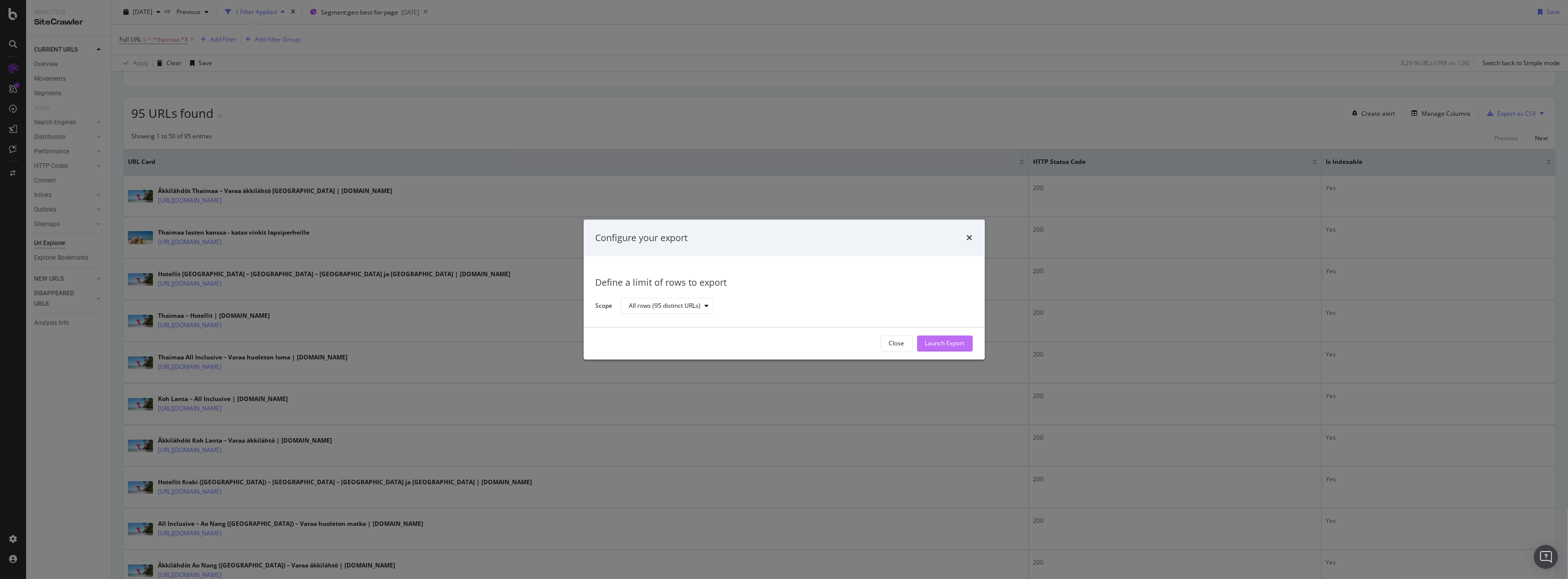
click at [943, 346] on div "Launch Export" at bounding box center [945, 343] width 40 height 8
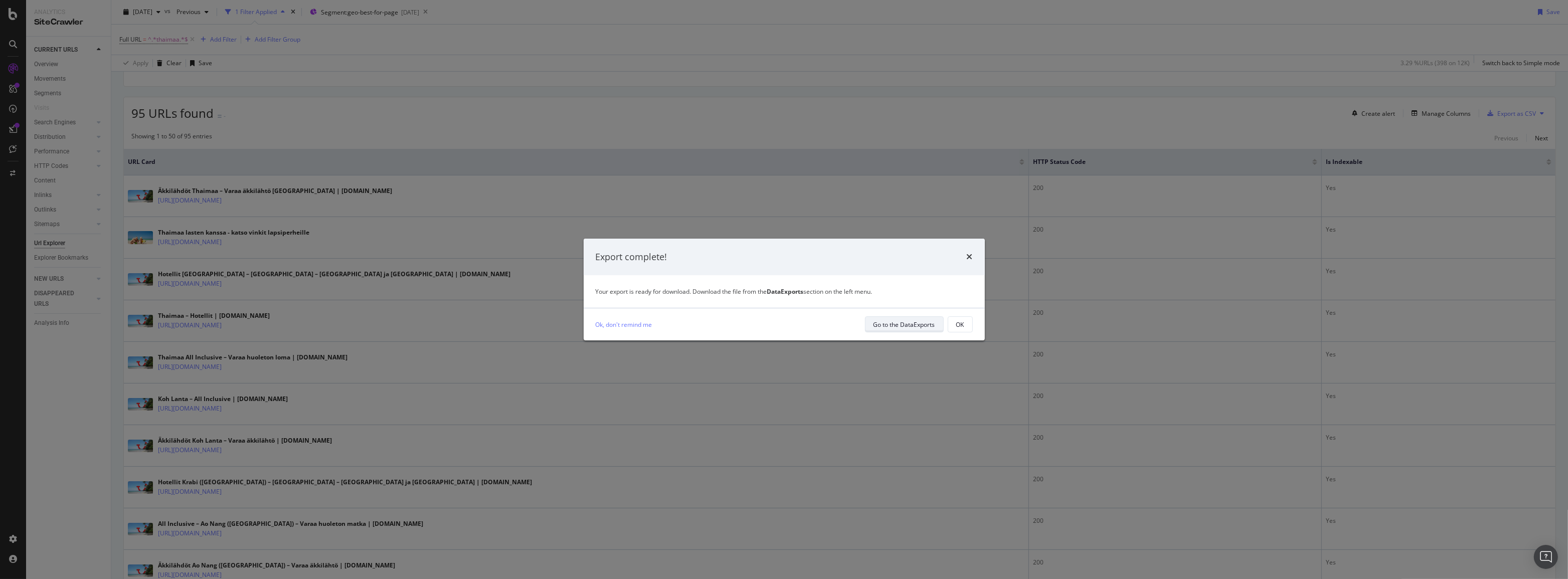
click at [917, 327] on div "Go to the DataExports" at bounding box center [904, 324] width 61 height 8
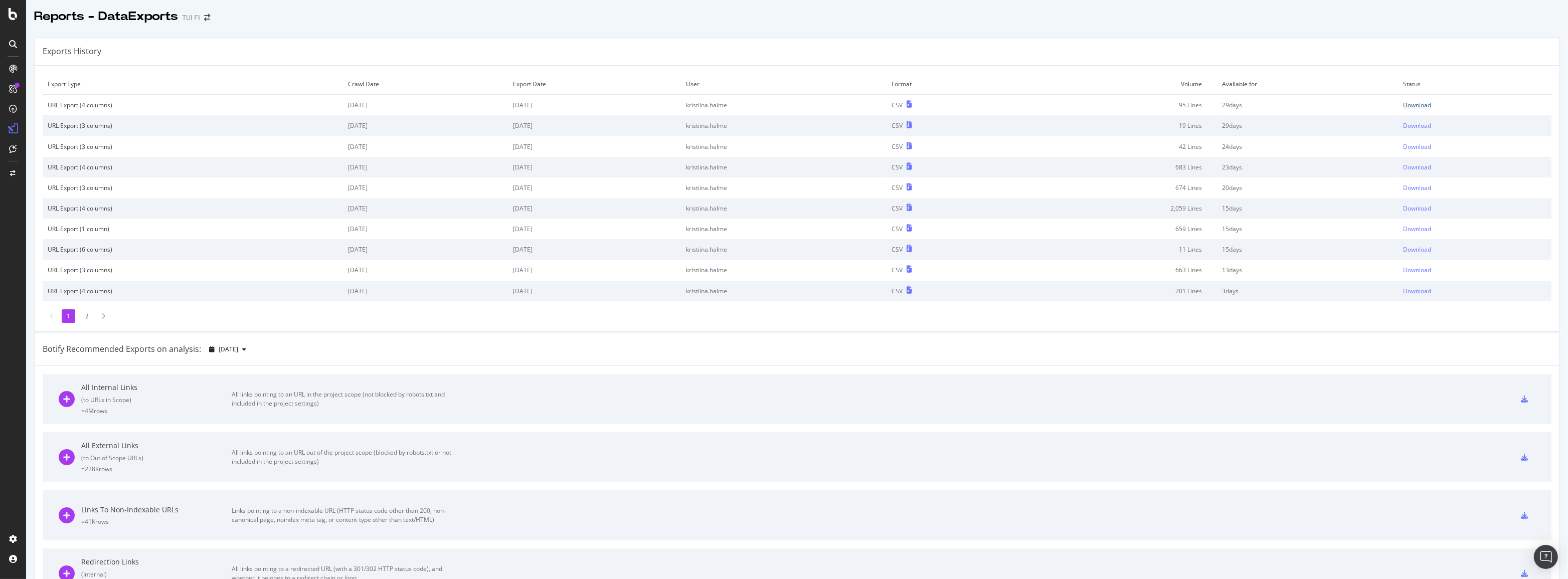
click at [1417, 105] on div "Download" at bounding box center [1417, 105] width 28 height 8
